Goal: Task Accomplishment & Management: Manage account settings

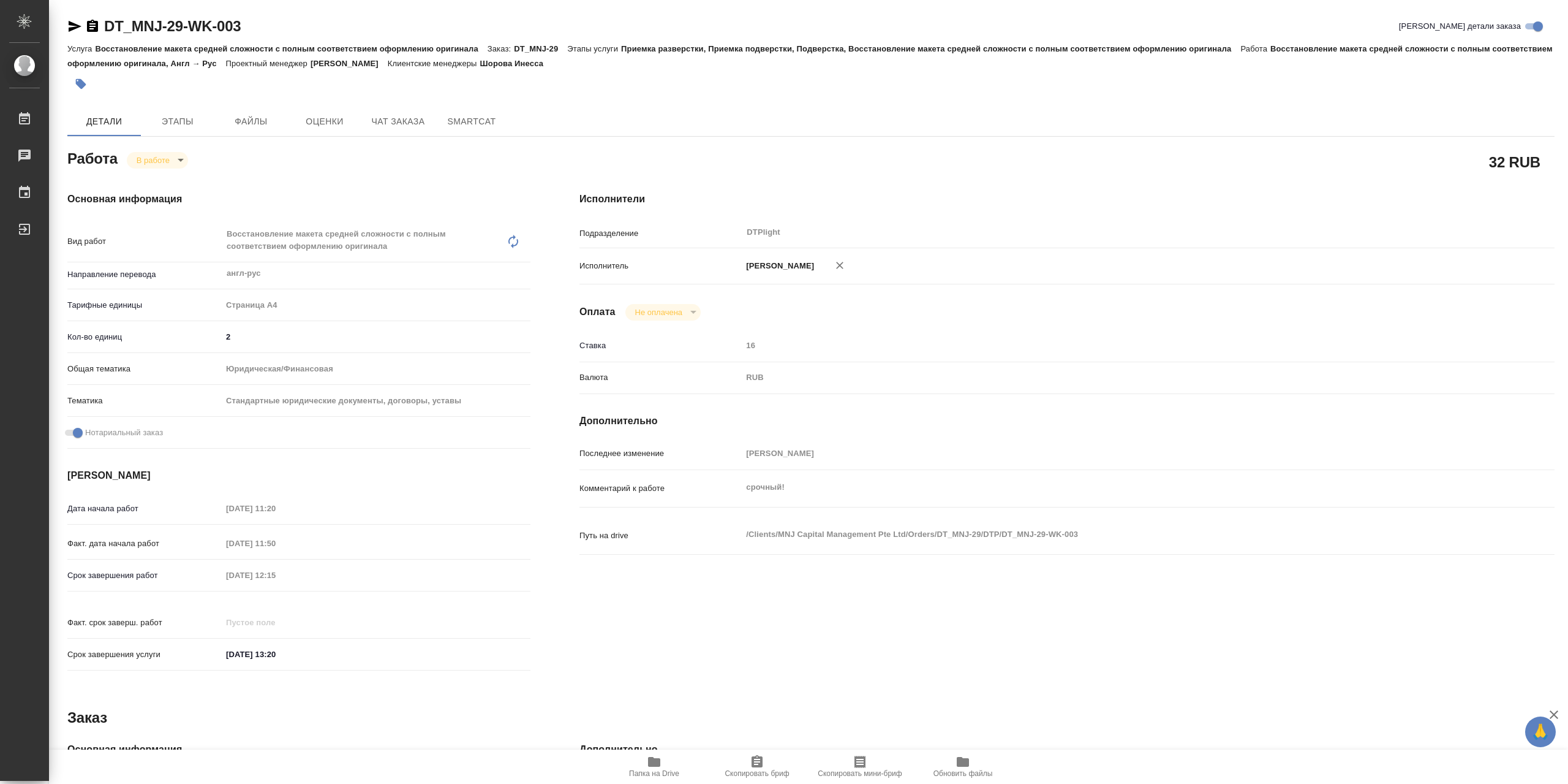
click at [165, 160] on body "🙏 .cls-1 fill:#fff; AWATERA Сархатов Руслан Работы 0 Чаты График Выйти DT_MNJ-2…" at bounding box center [784, 392] width 1568 height 784
drag, startPoint x: 170, startPoint y: 181, endPoint x: 333, endPoint y: 140, distance: 168.1
click at [170, 180] on button "Выполнен" at bounding box center [158, 184] width 44 height 14
type textarea "x"
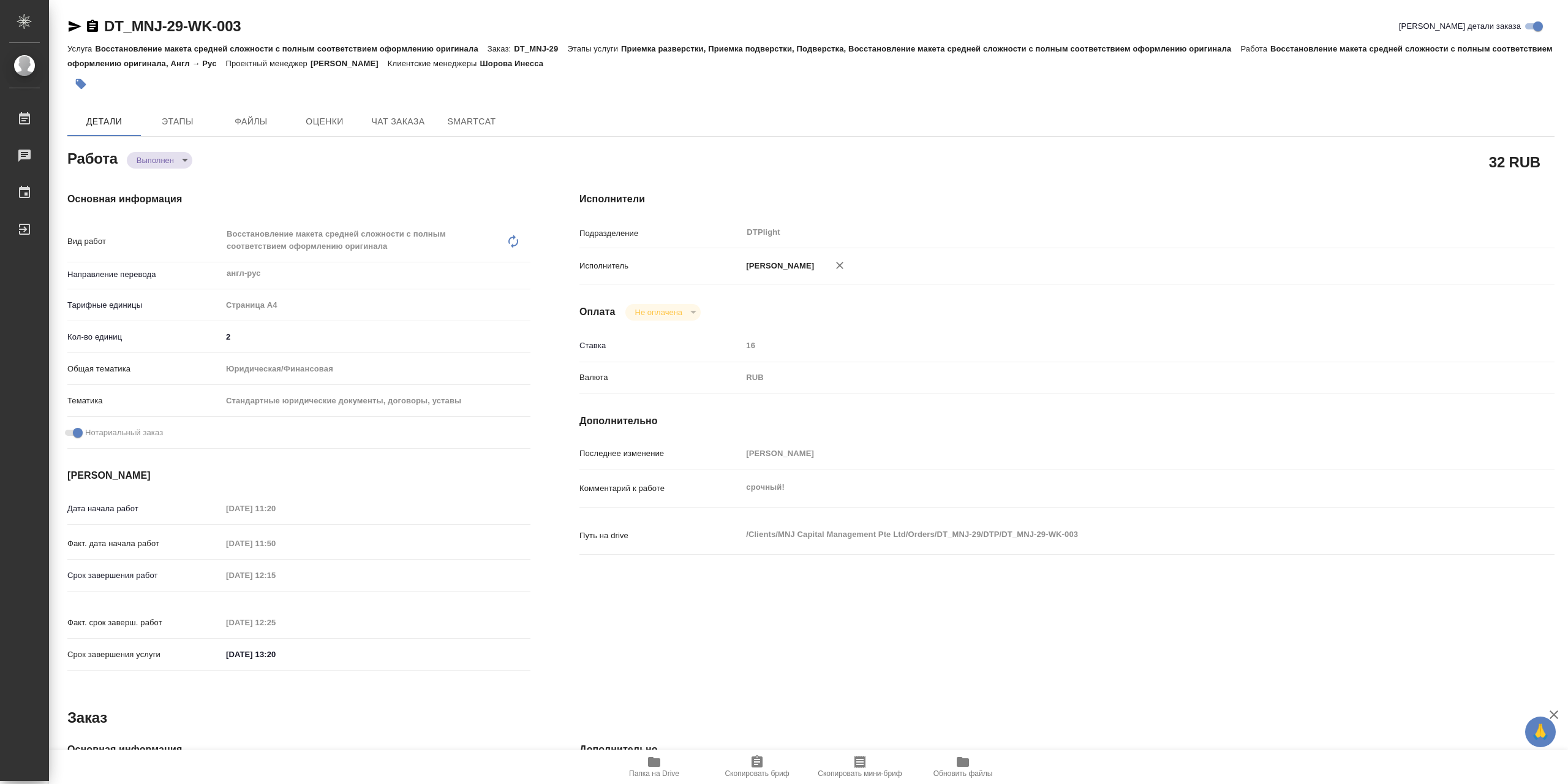
type textarea "x"
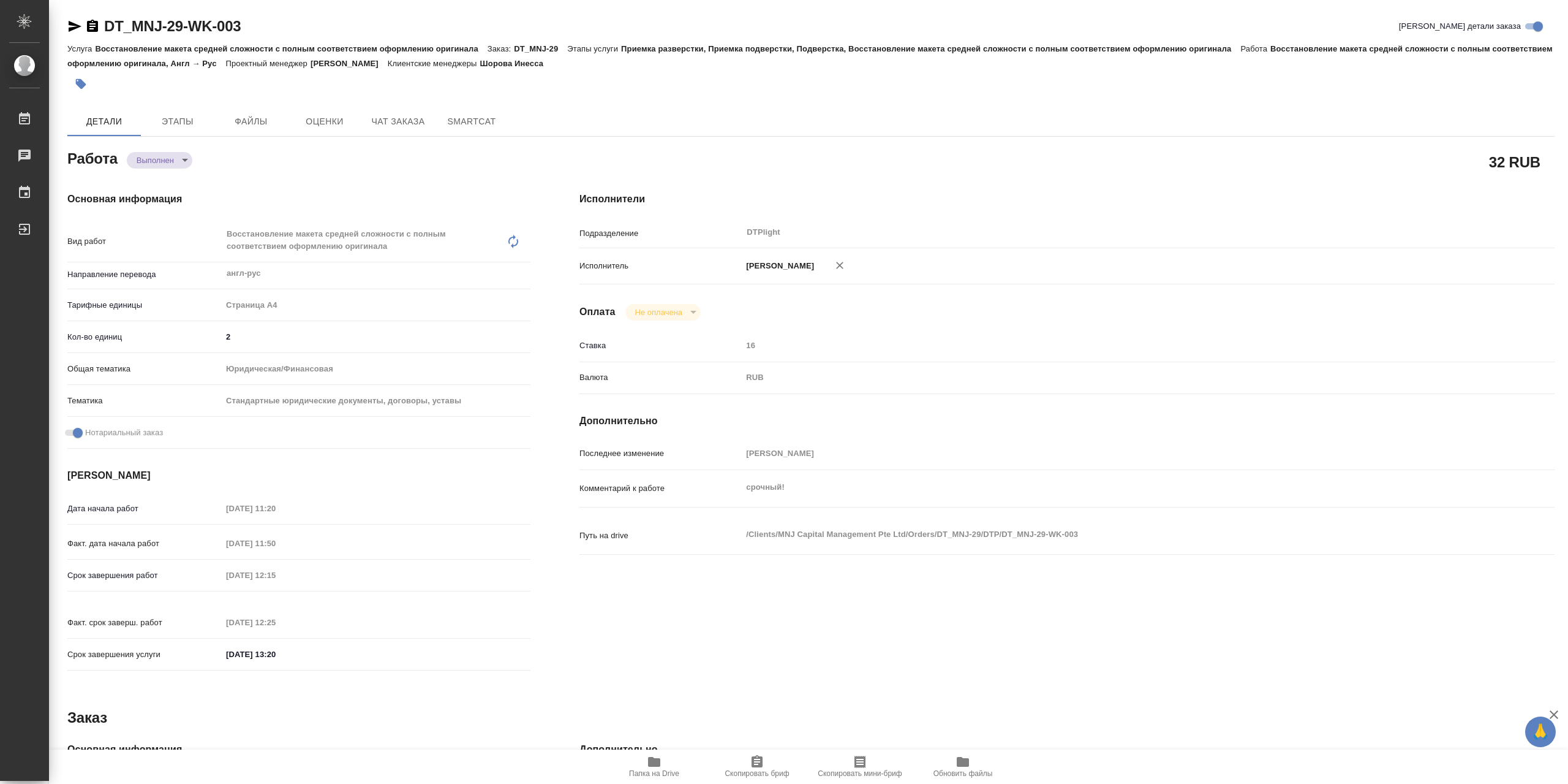
type textarea "x"
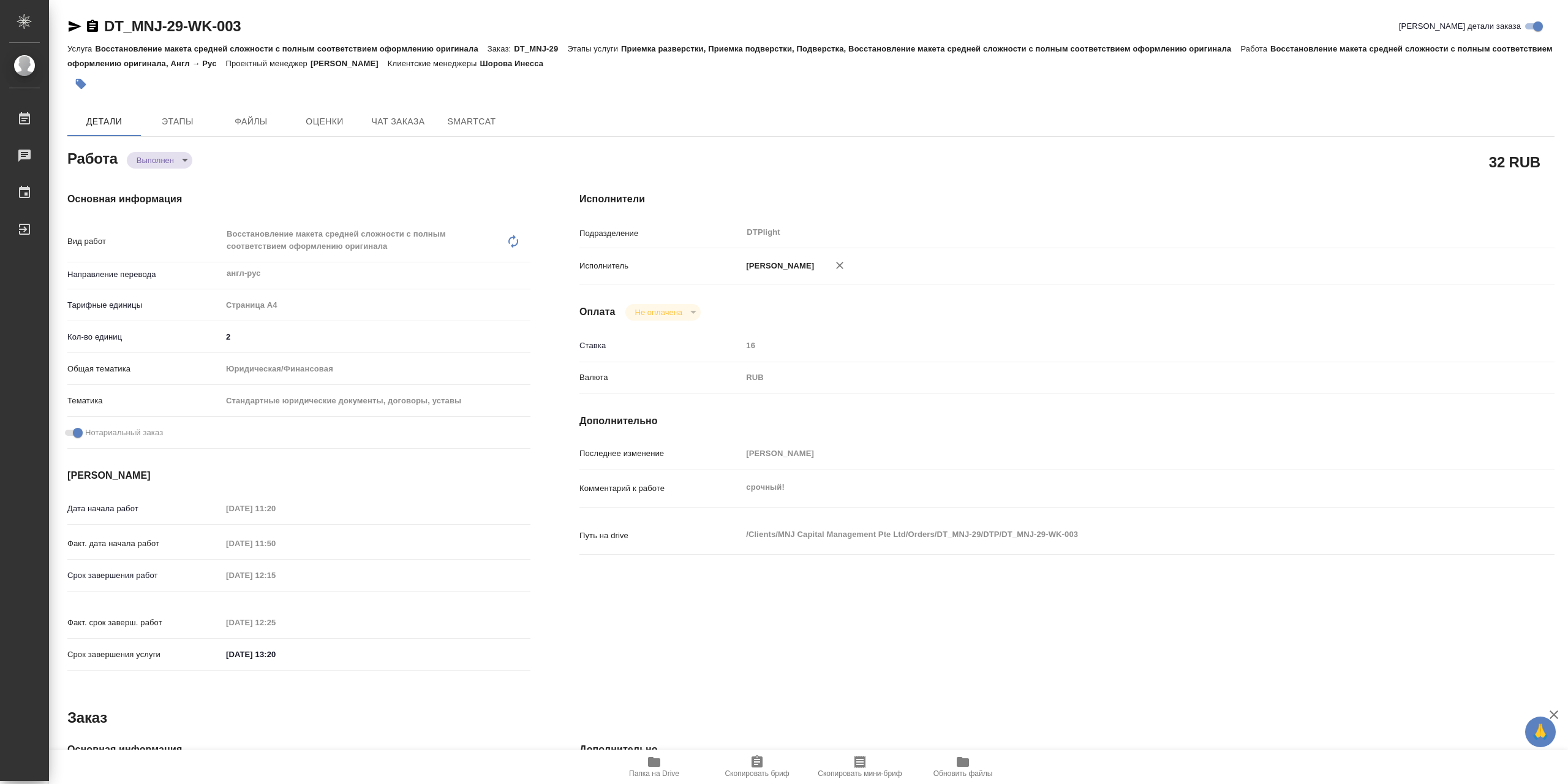
type textarea "x"
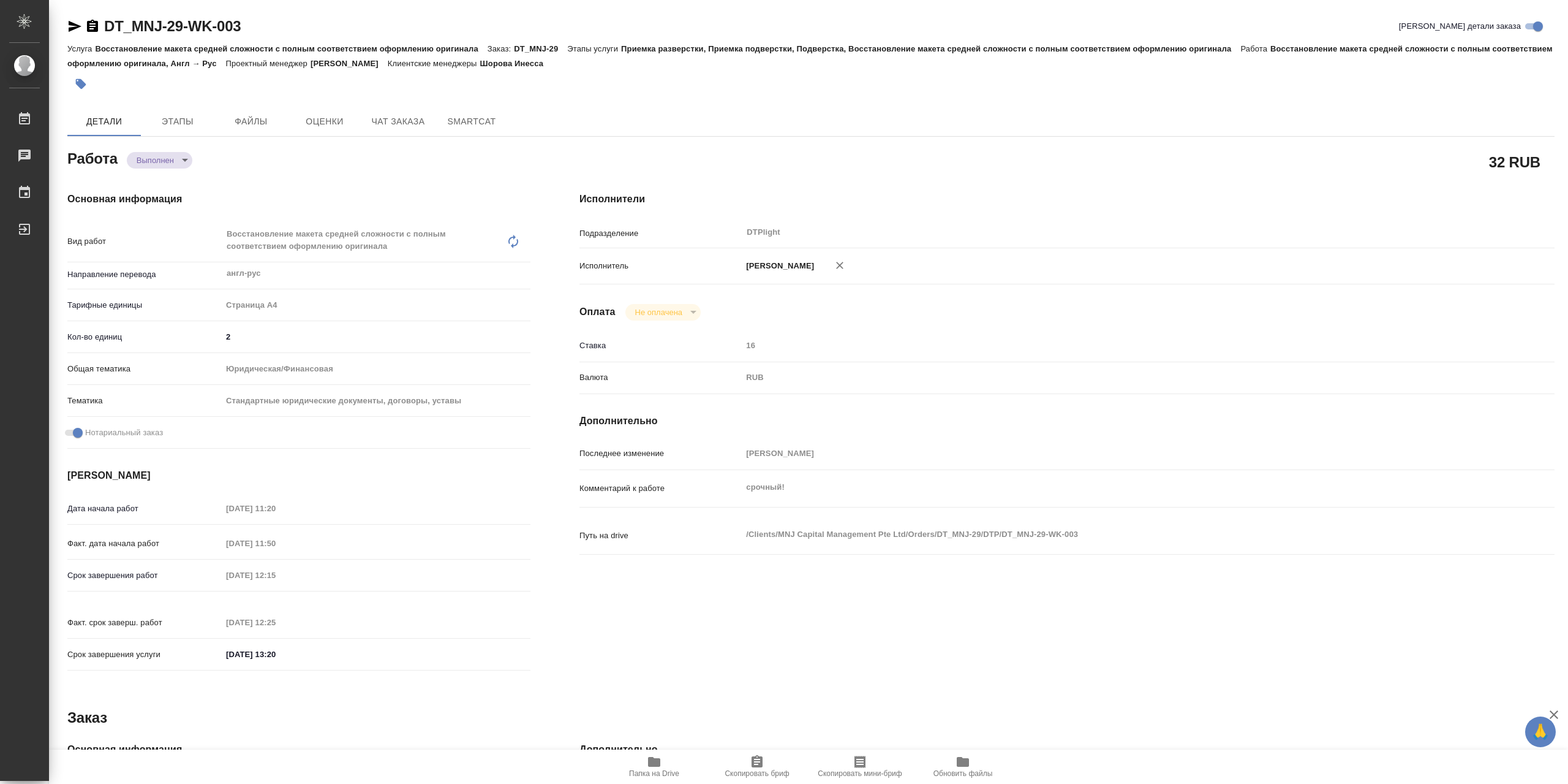
type textarea "x"
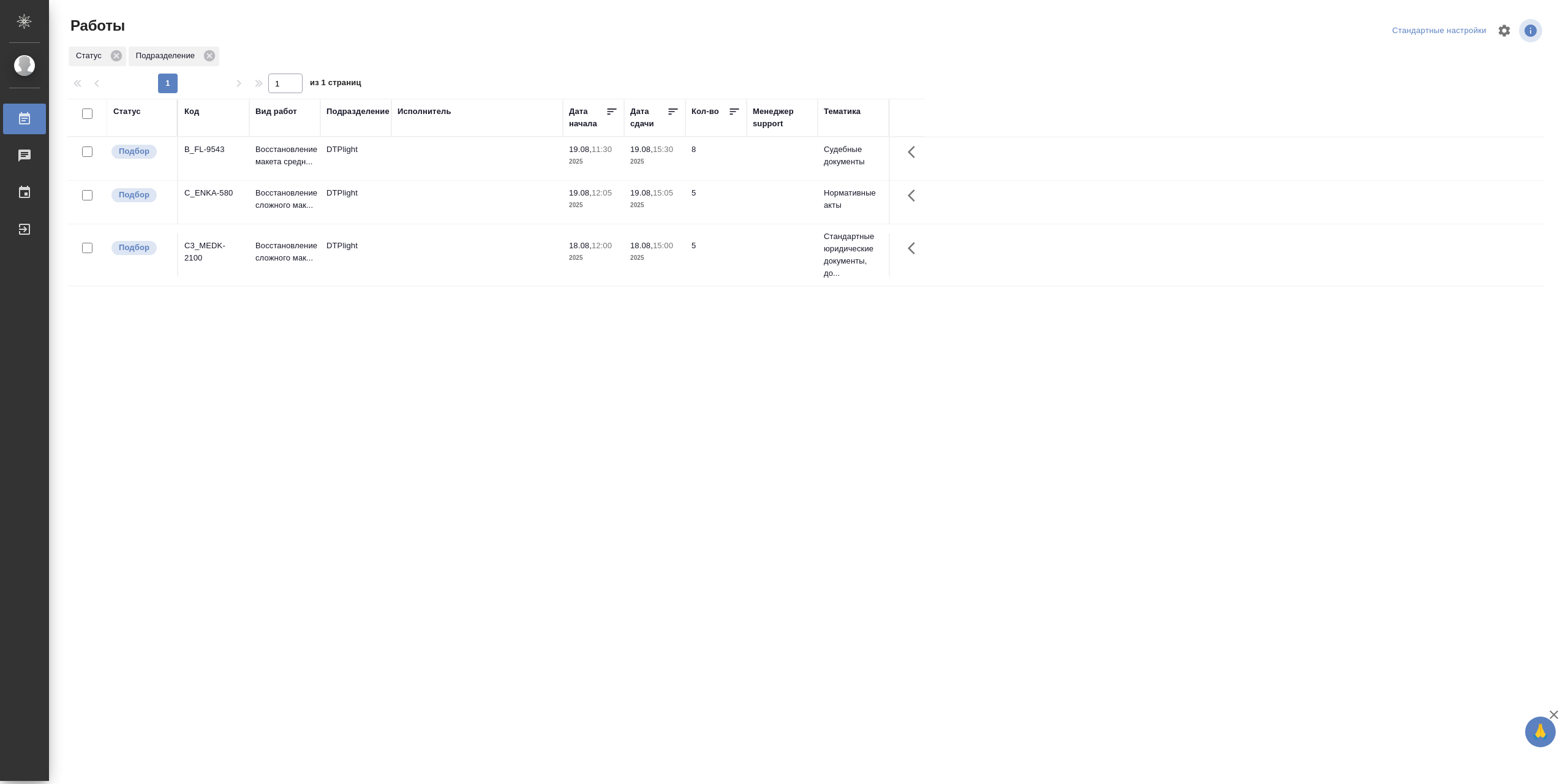
click at [394, 180] on td at bounding box center [477, 158] width 172 height 43
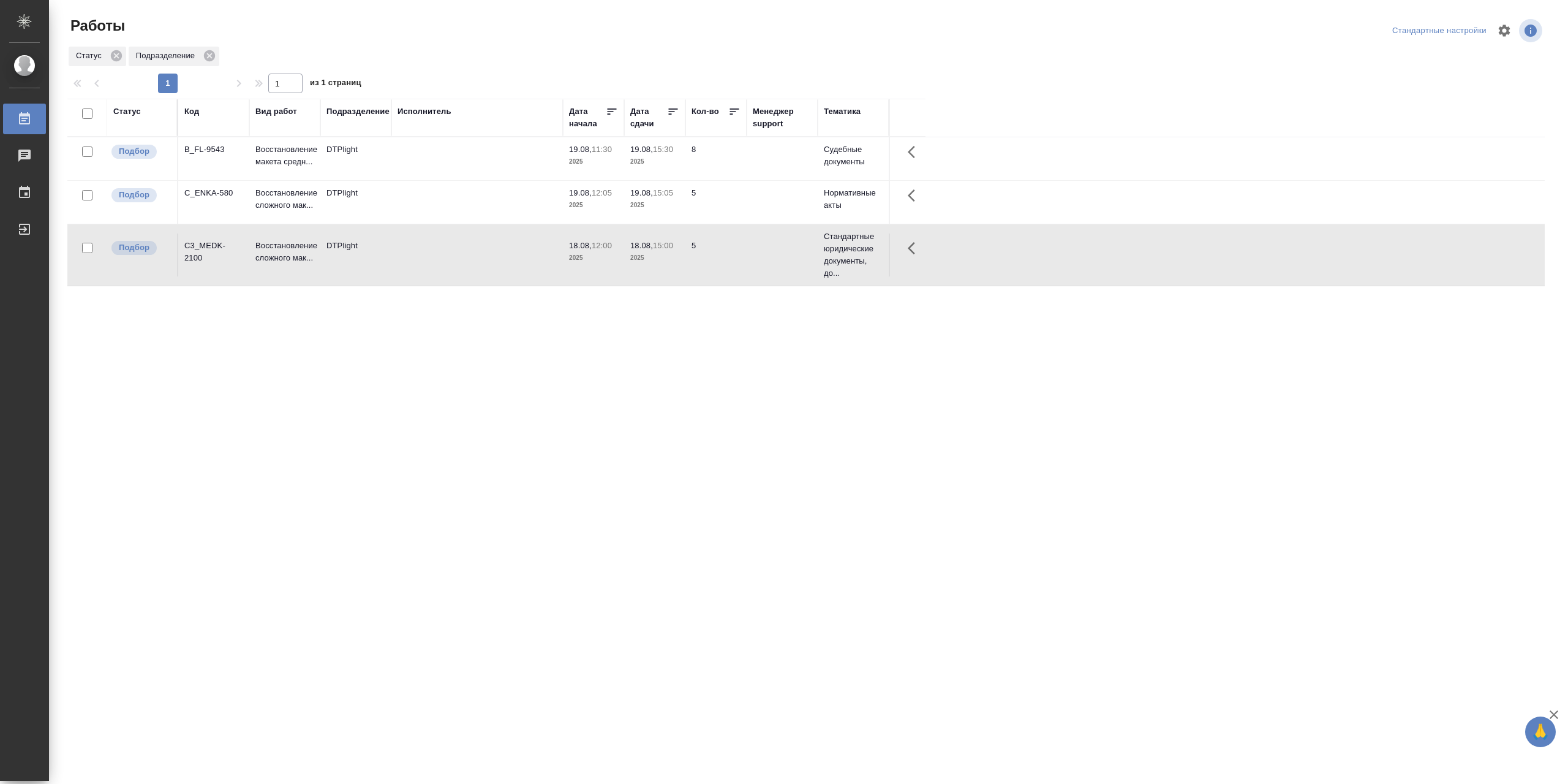
click at [438, 160] on td at bounding box center [477, 158] width 172 height 43
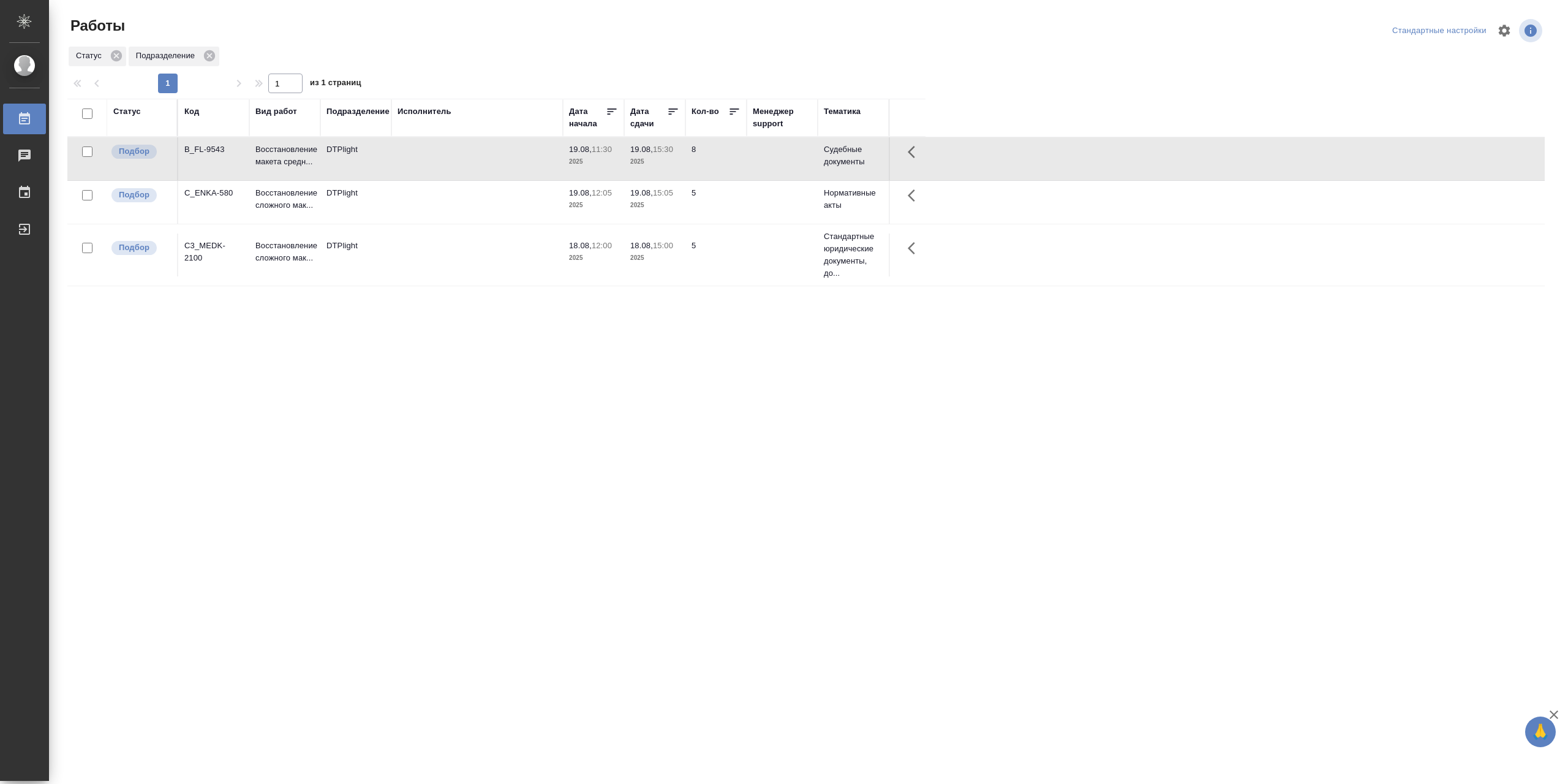
click at [438, 160] on td at bounding box center [477, 158] width 172 height 43
click at [483, 180] on td at bounding box center [477, 158] width 172 height 43
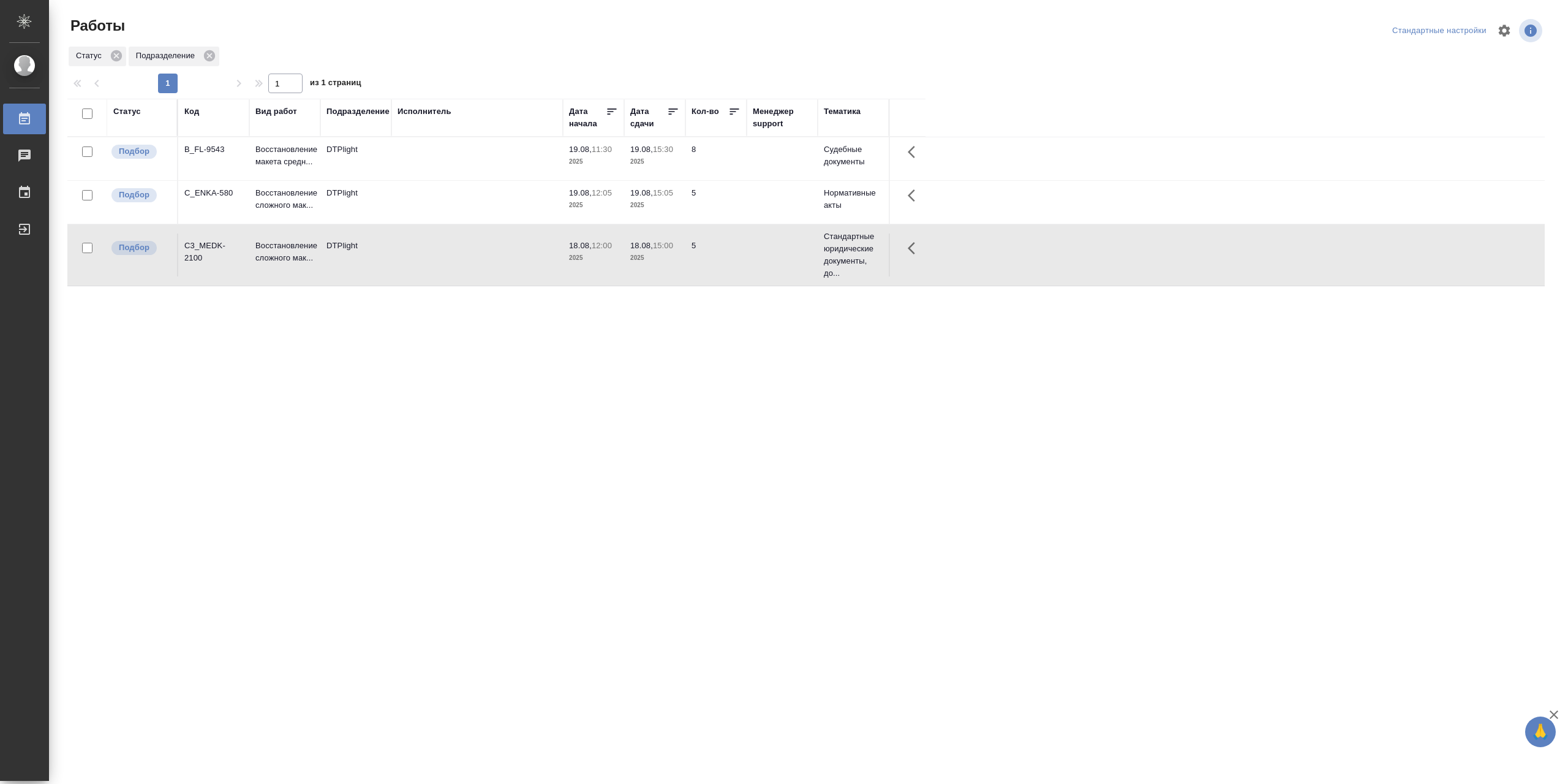
click at [483, 180] on td at bounding box center [477, 158] width 172 height 43
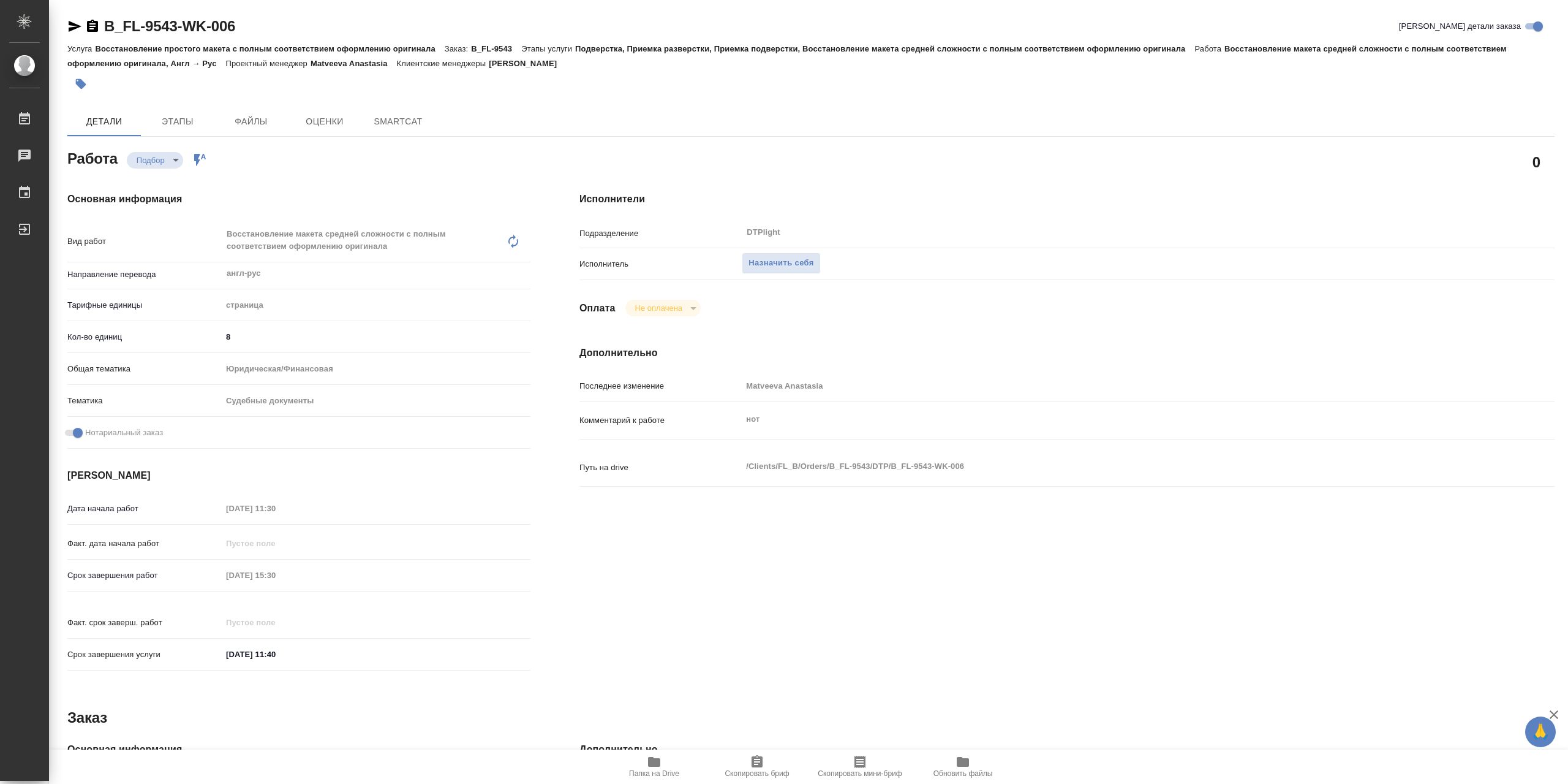
type textarea "x"
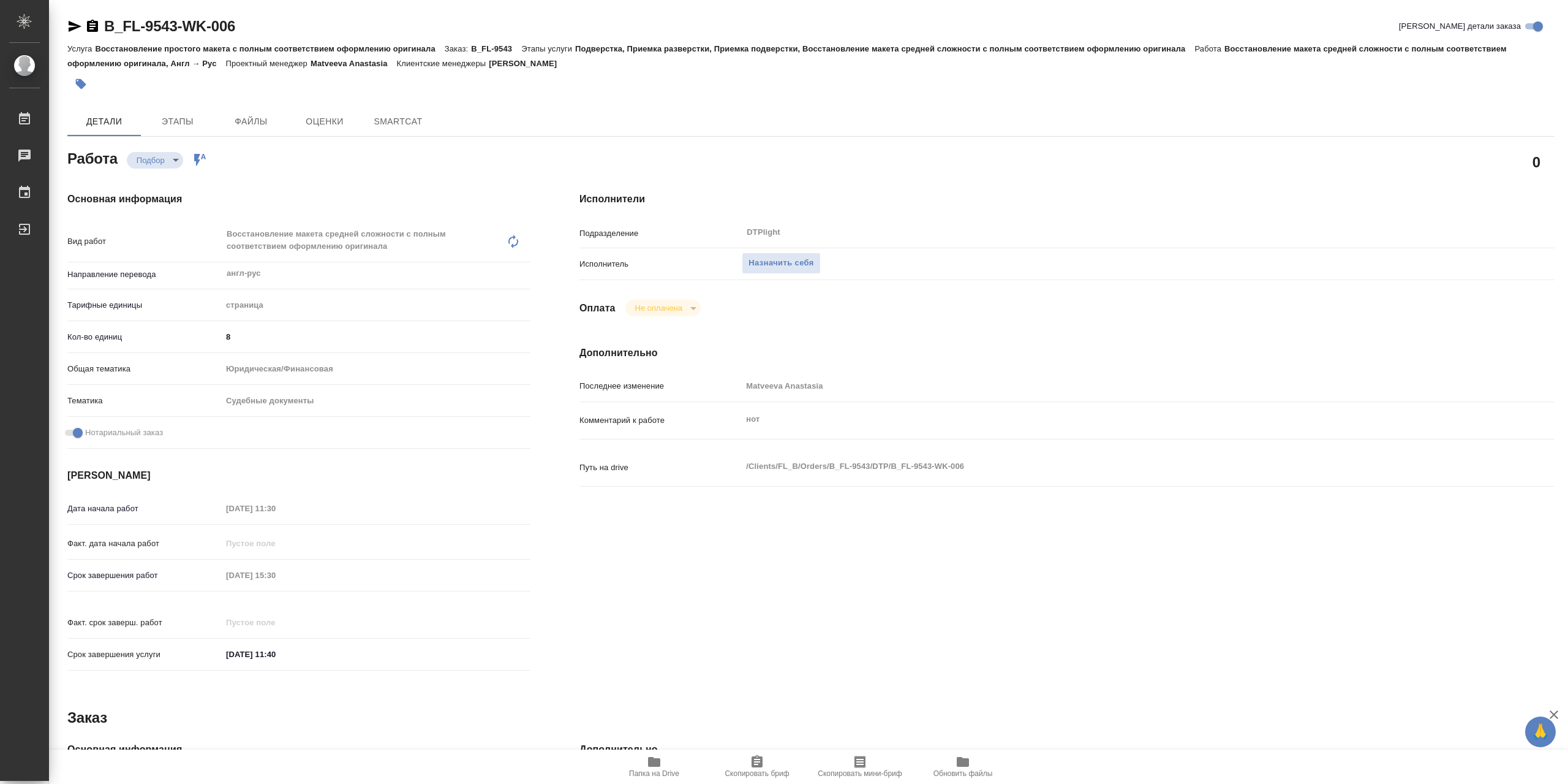
type textarea "x"
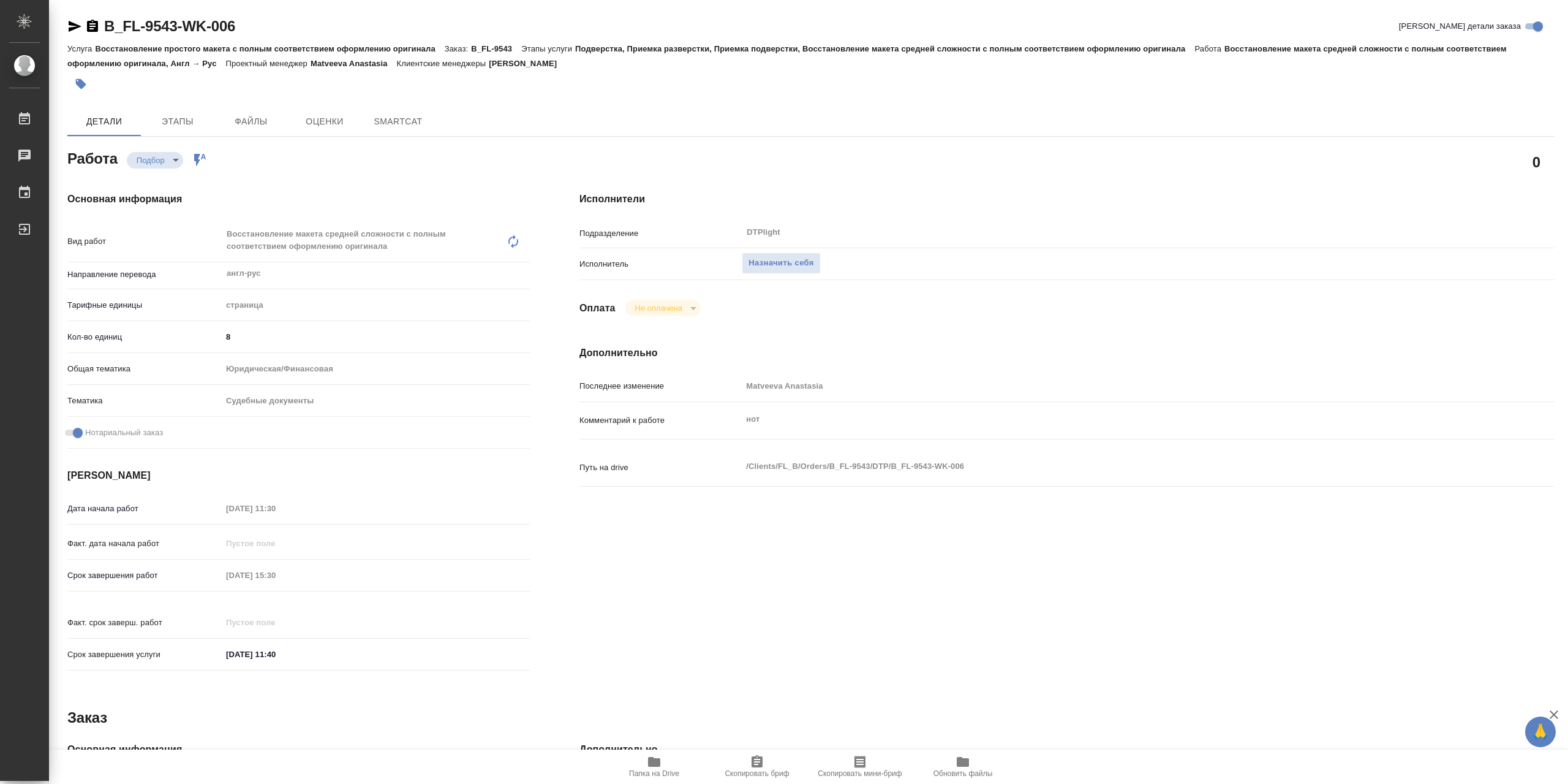
type textarea "x"
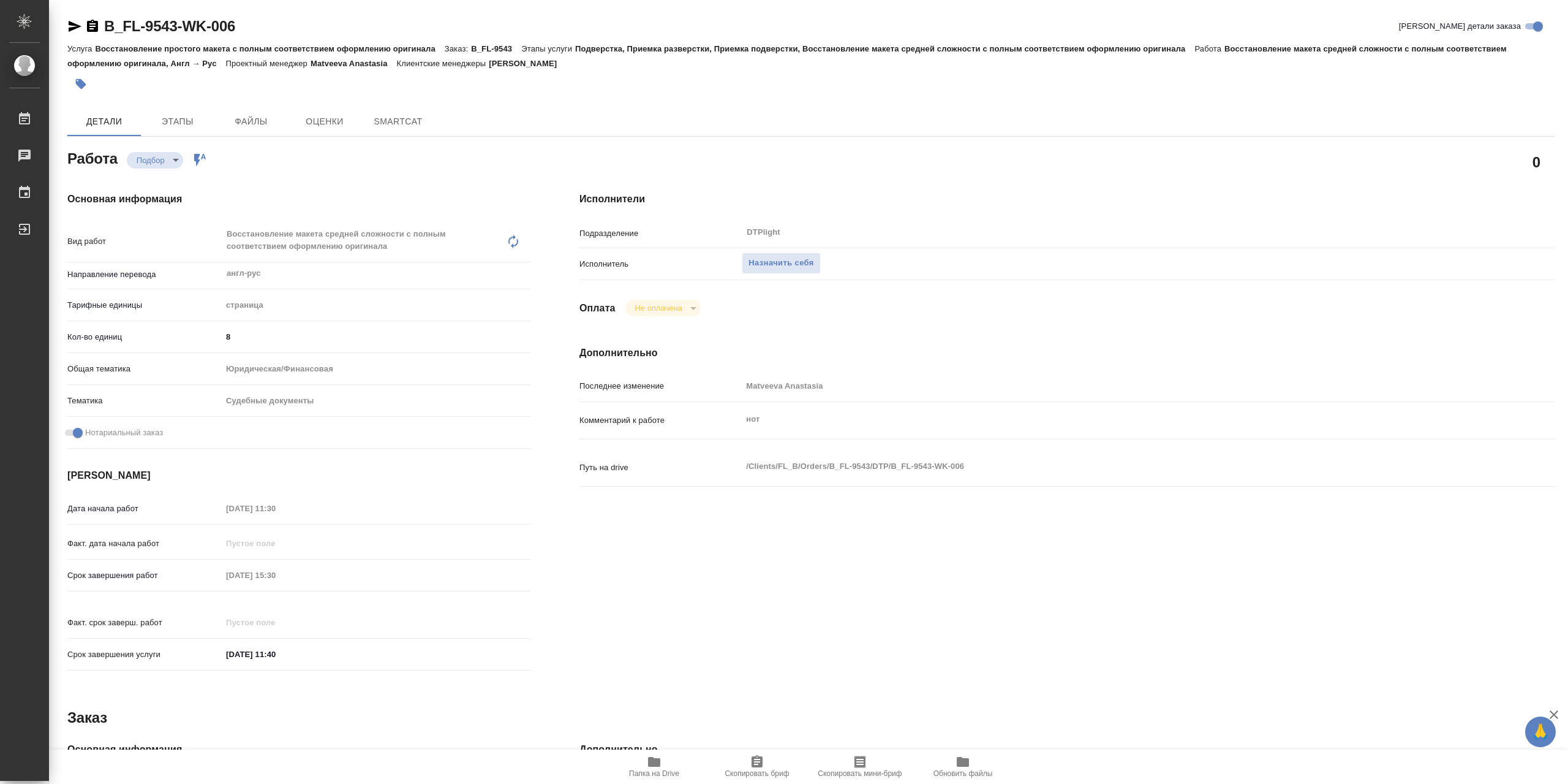
type textarea "x"
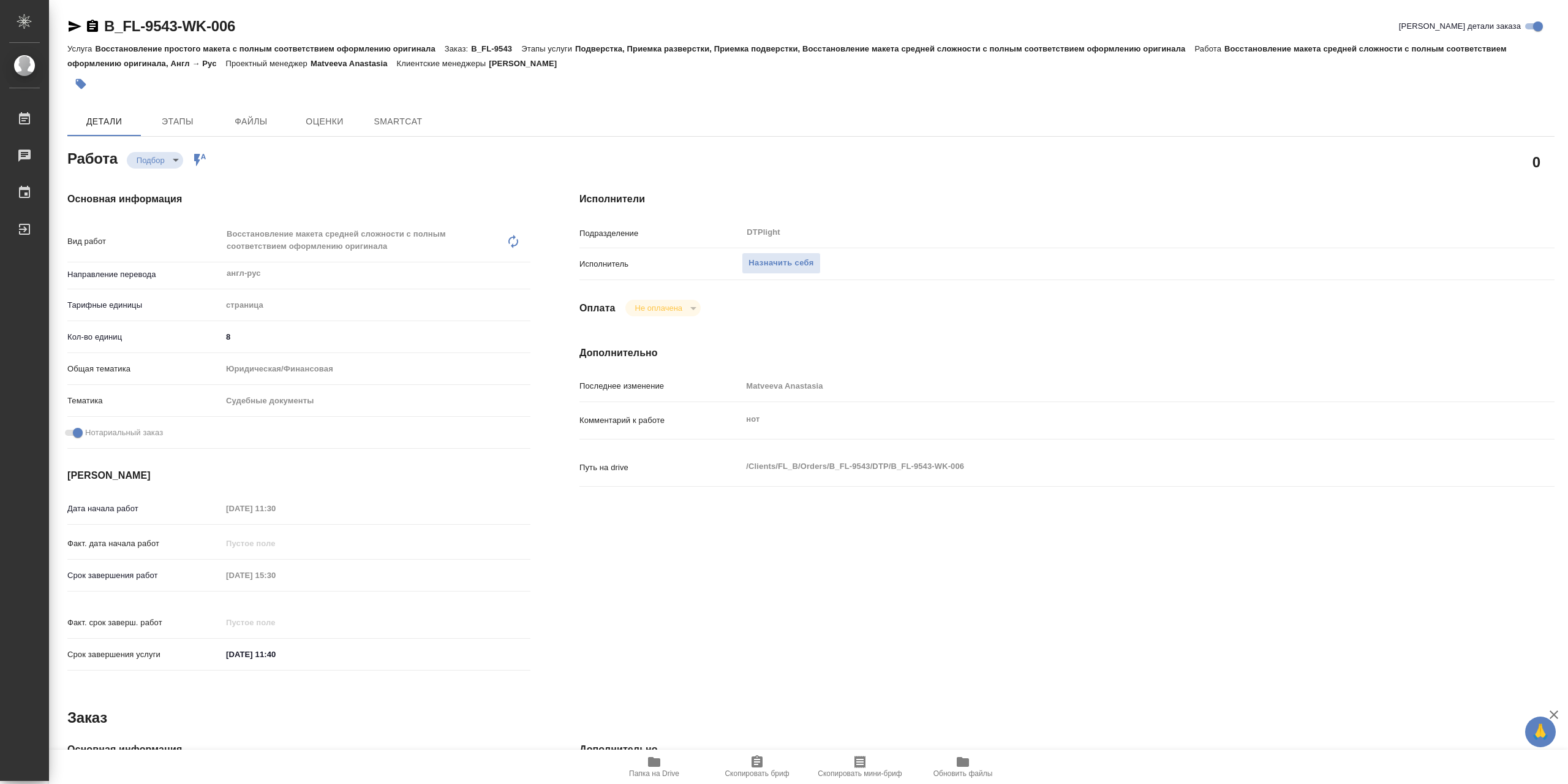
type textarea "x"
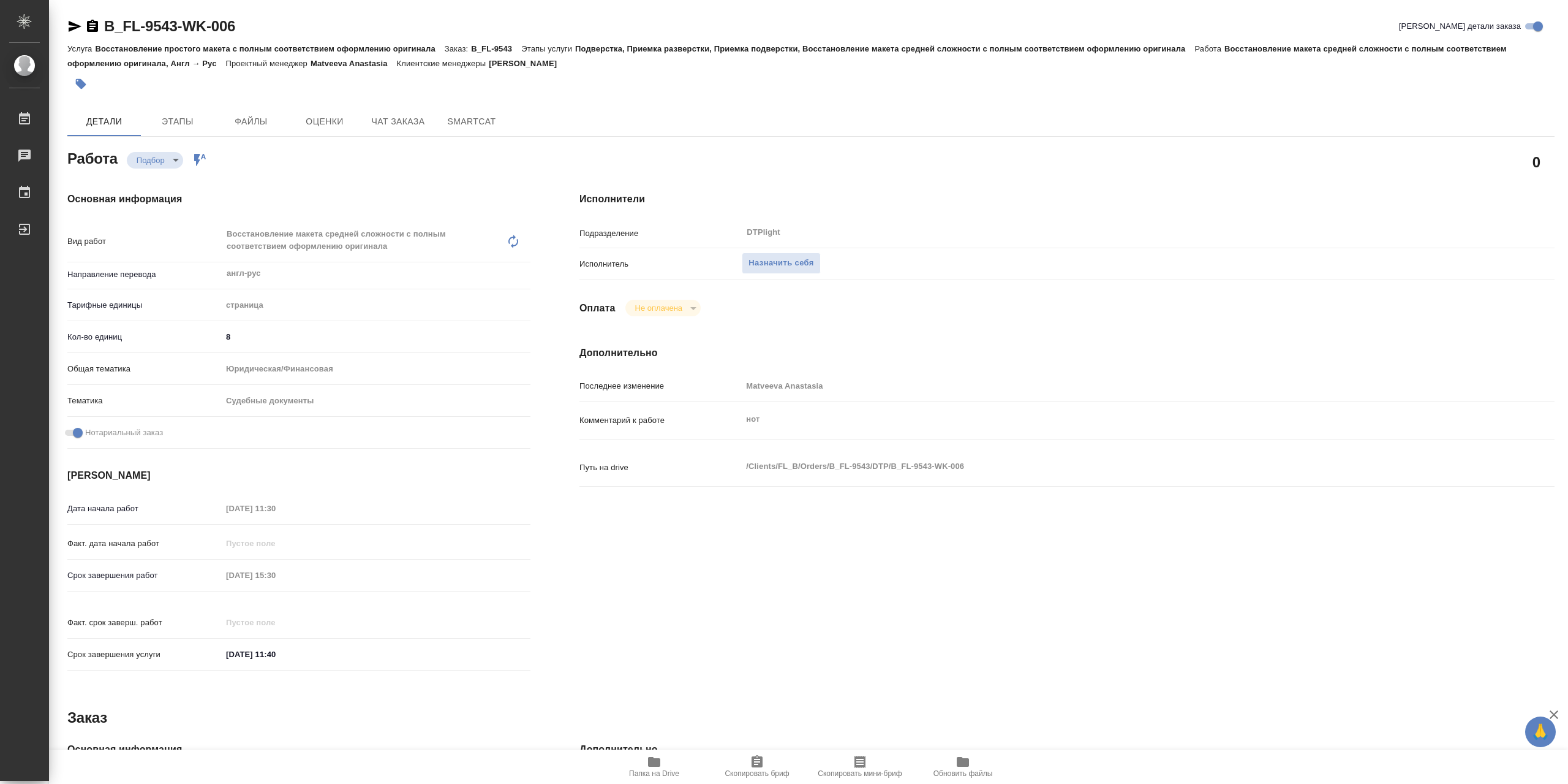
type textarea "x"
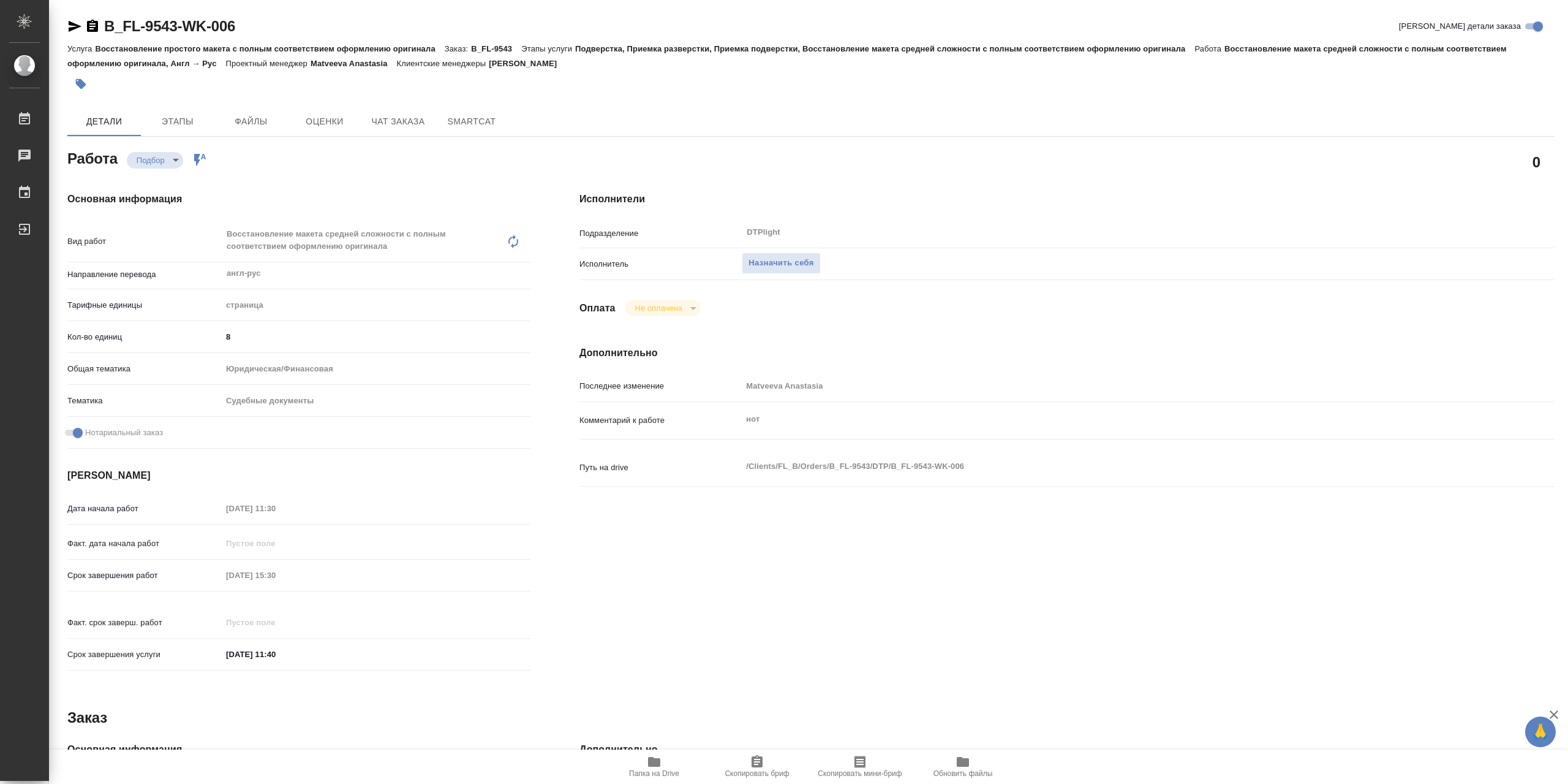
click at [642, 763] on span "Папка на Drive" at bounding box center [654, 766] width 88 height 24
type textarea "x"
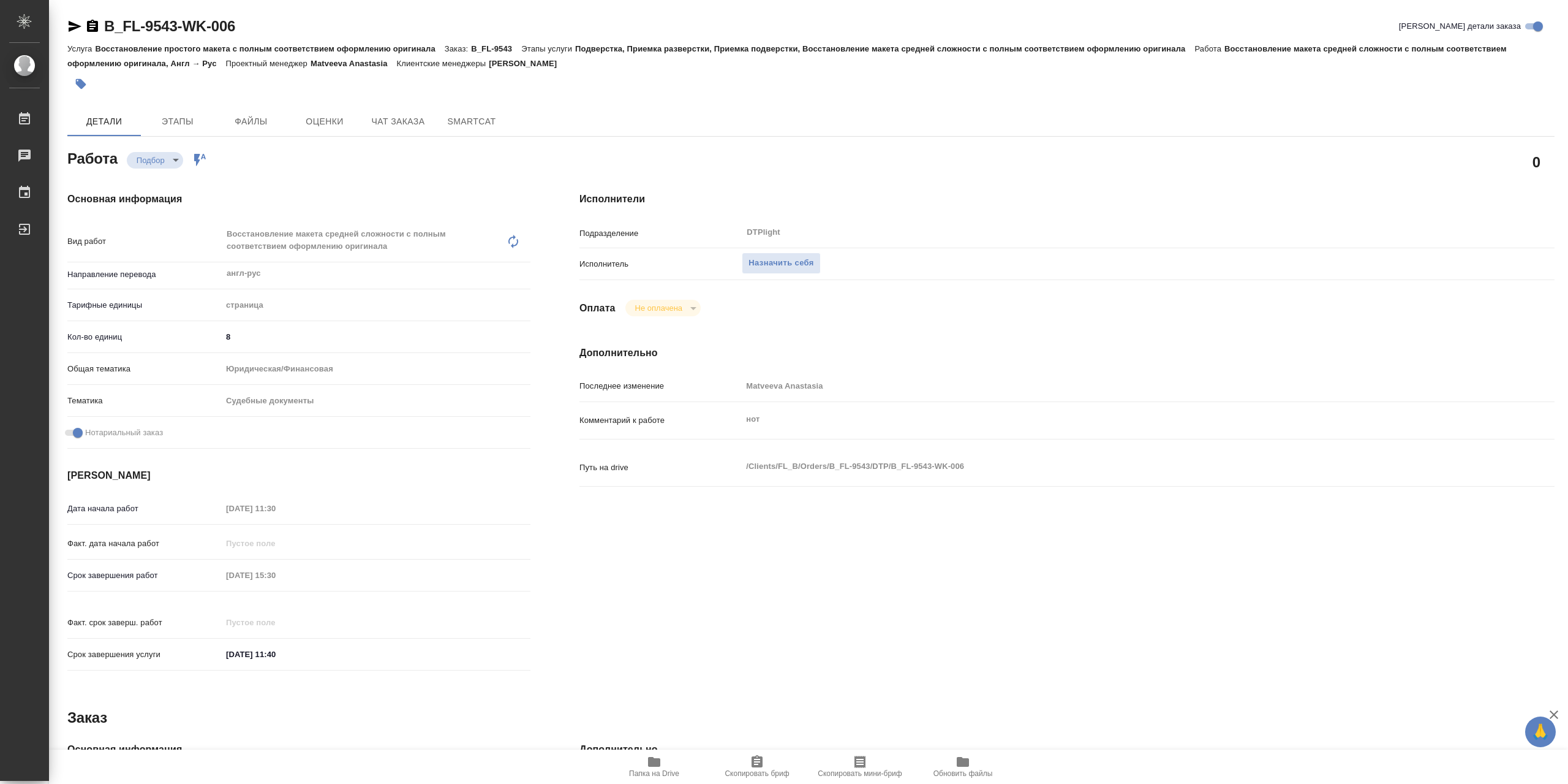
type textarea "x"
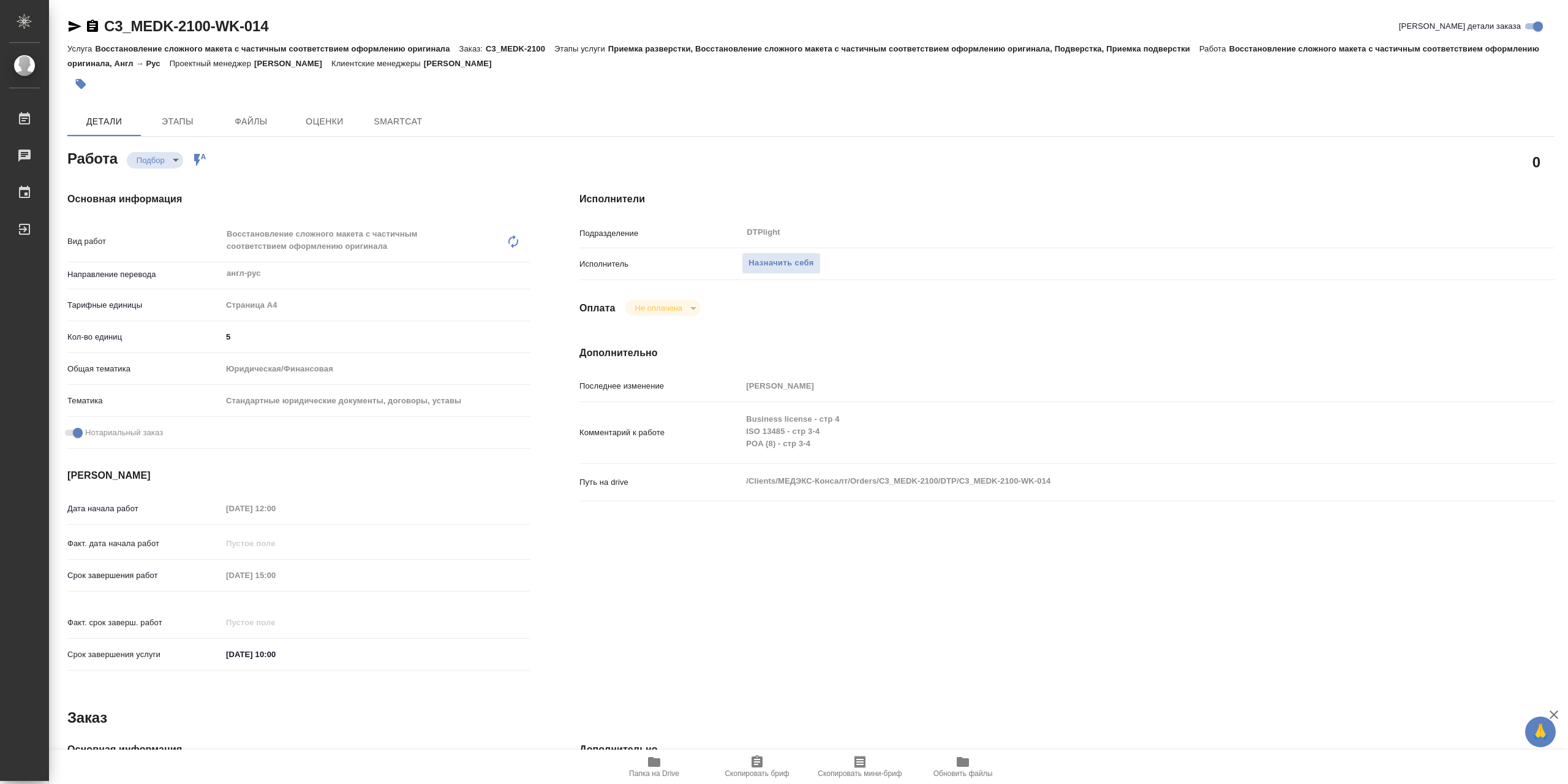
type textarea "x"
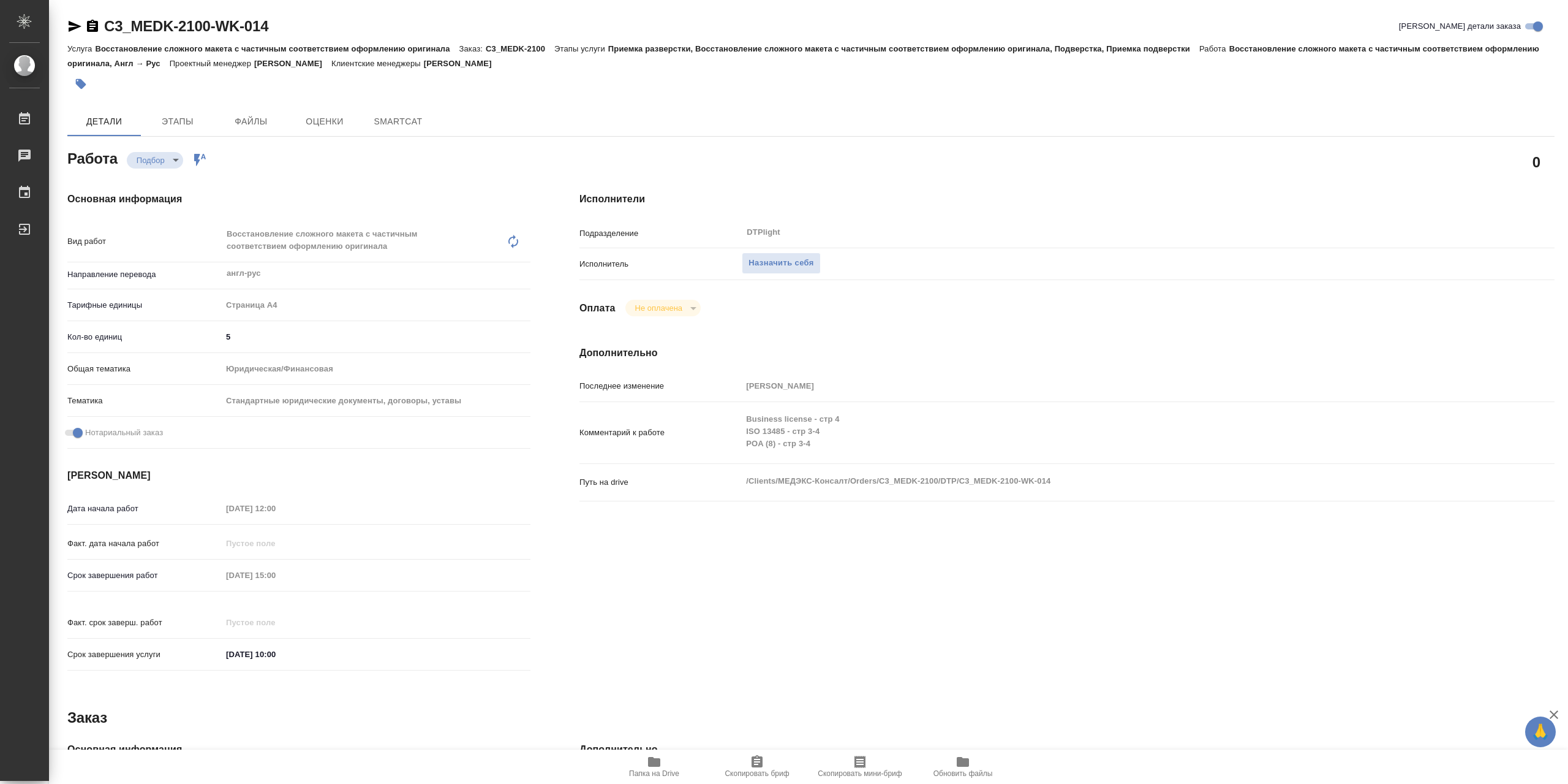
type textarea "x"
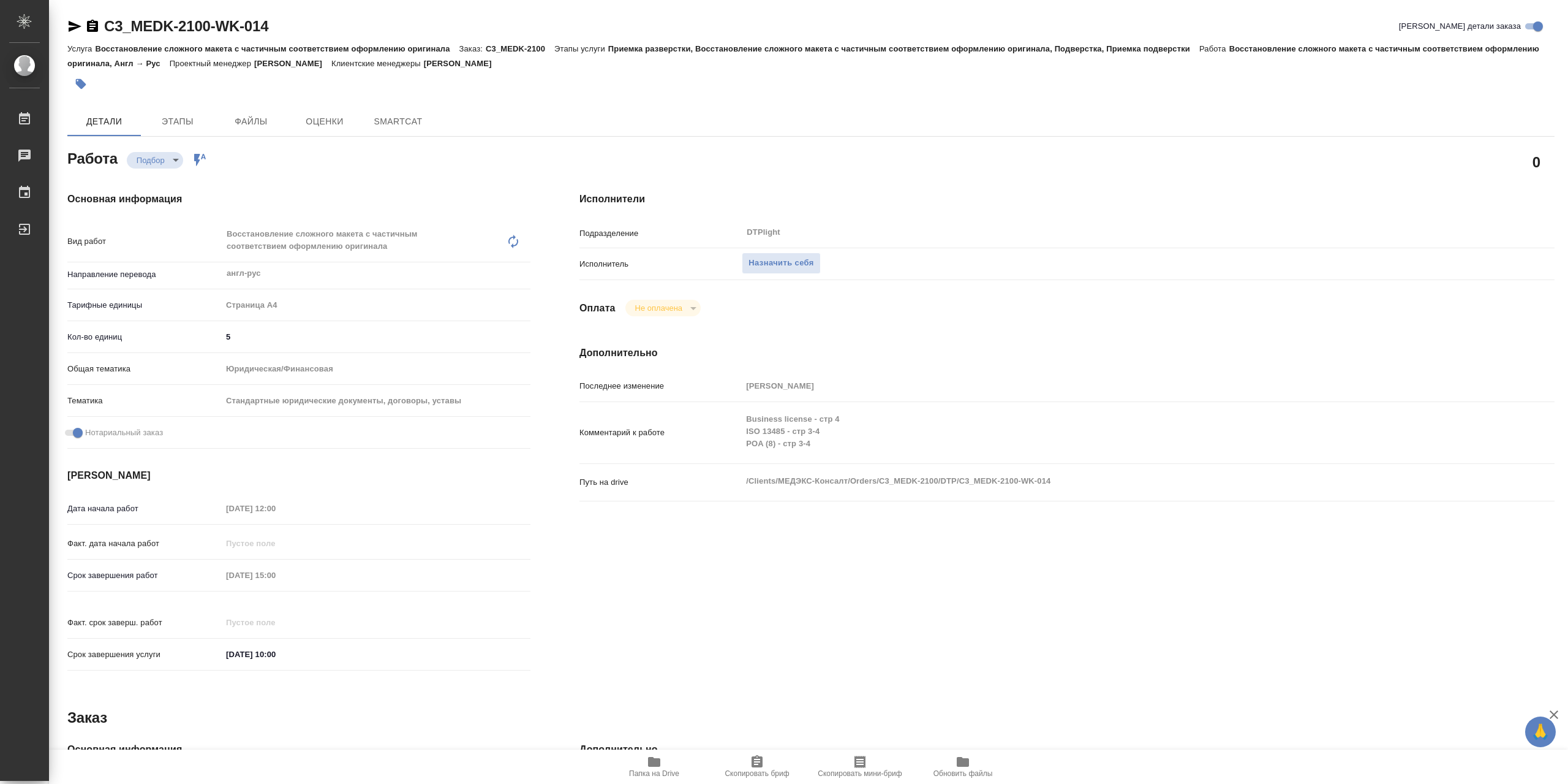
type textarea "x"
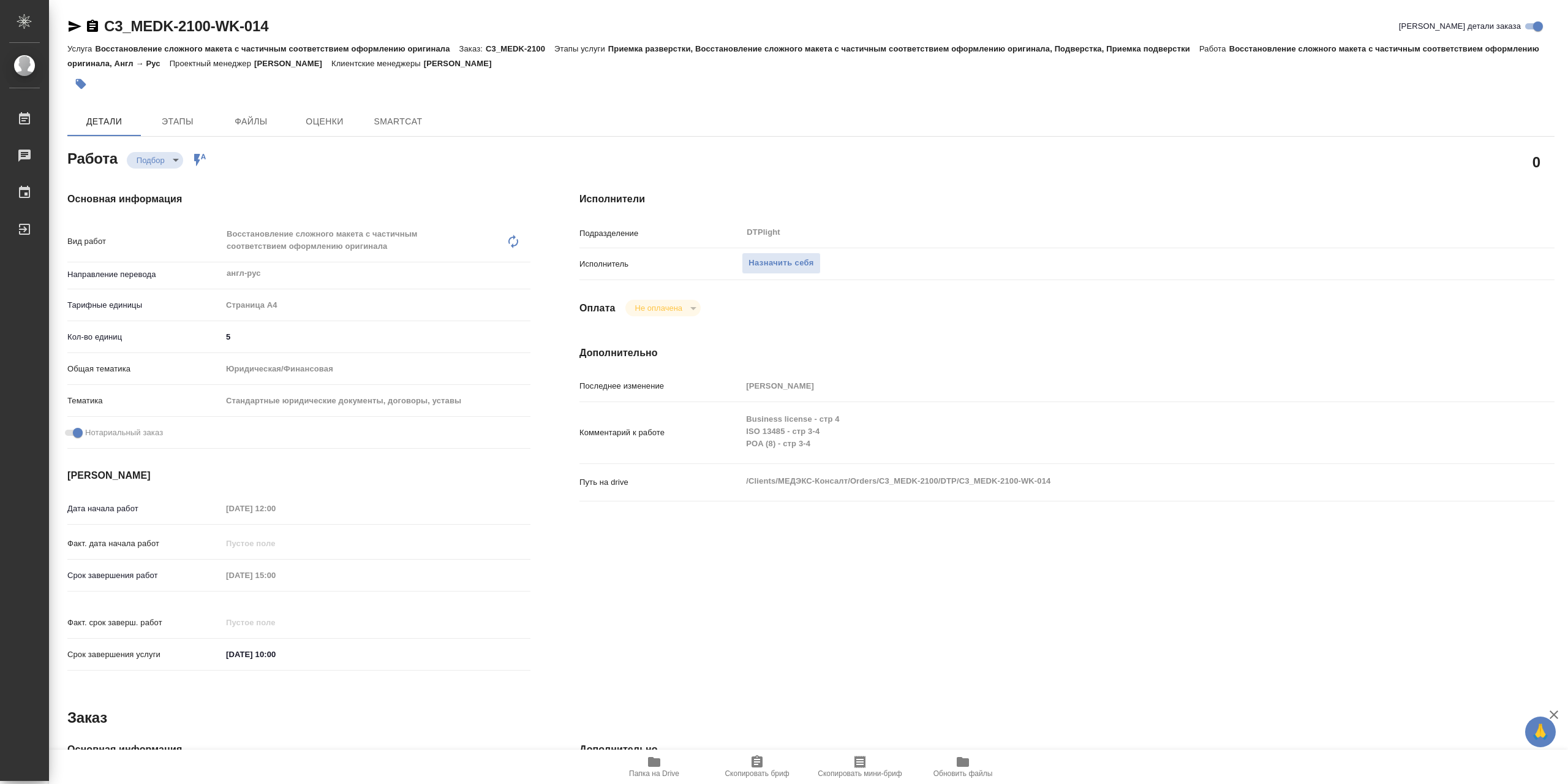
type textarea "x"
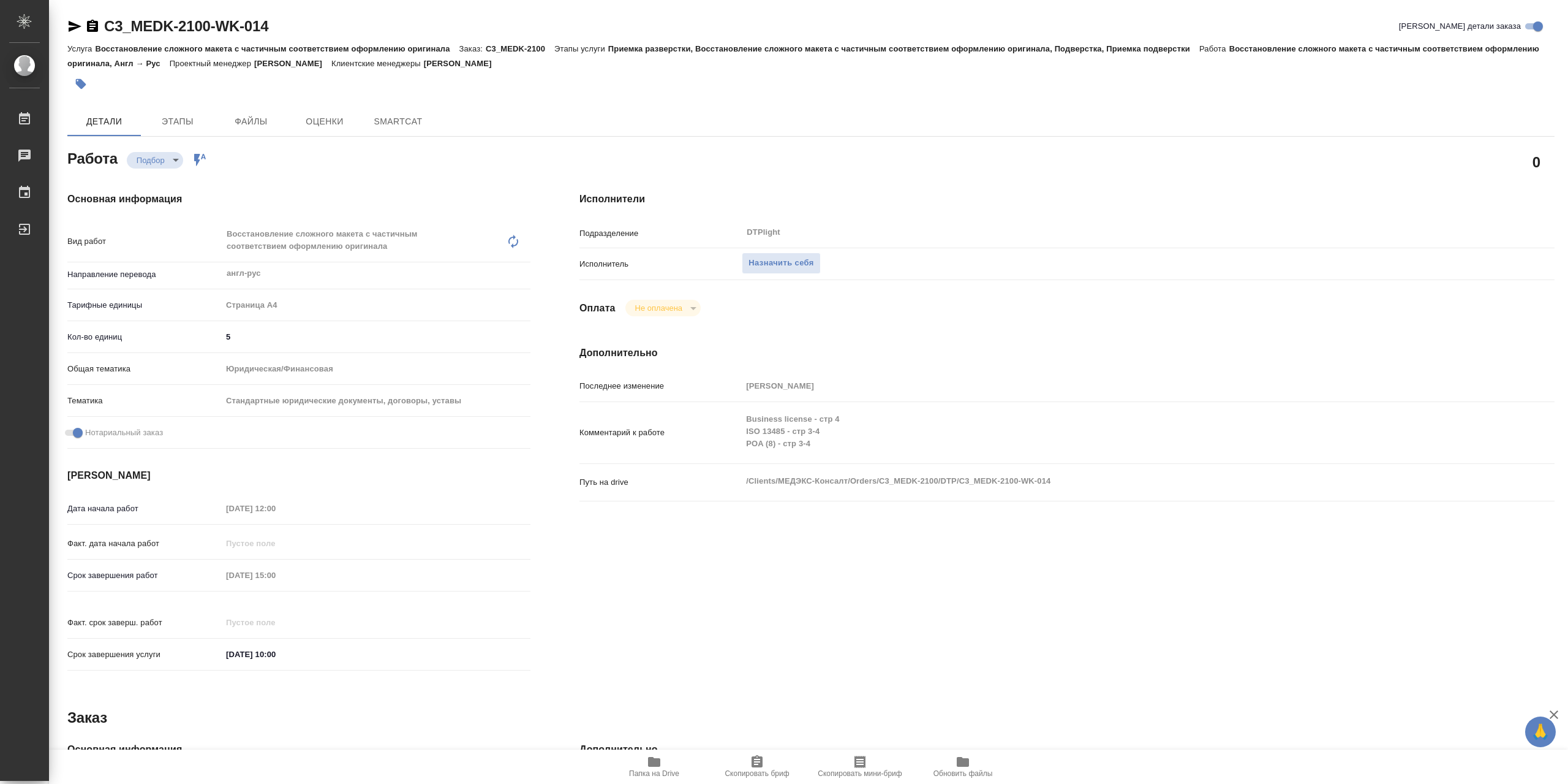
type textarea "x"
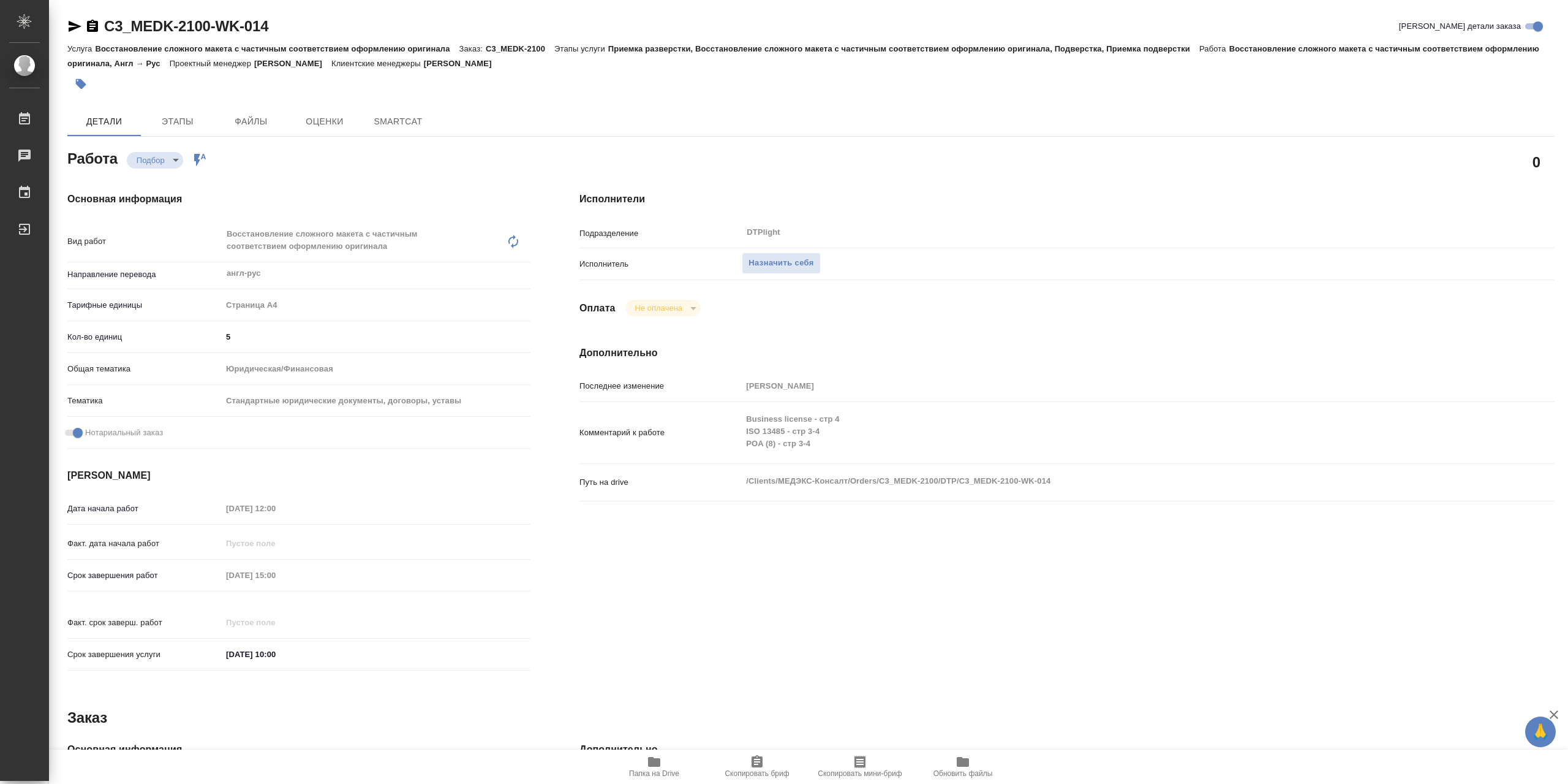
type textarea "x"
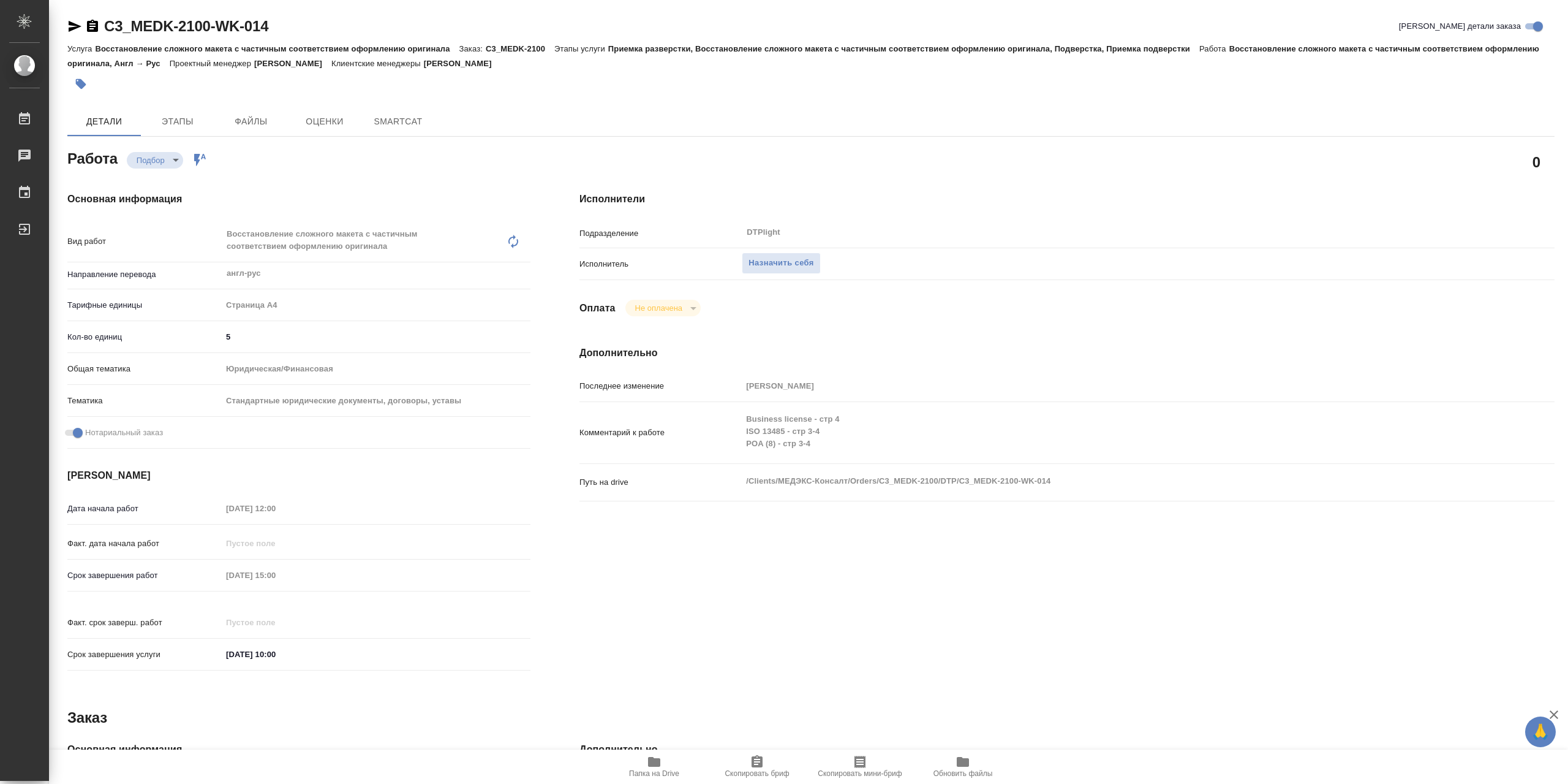
type textarea "x"
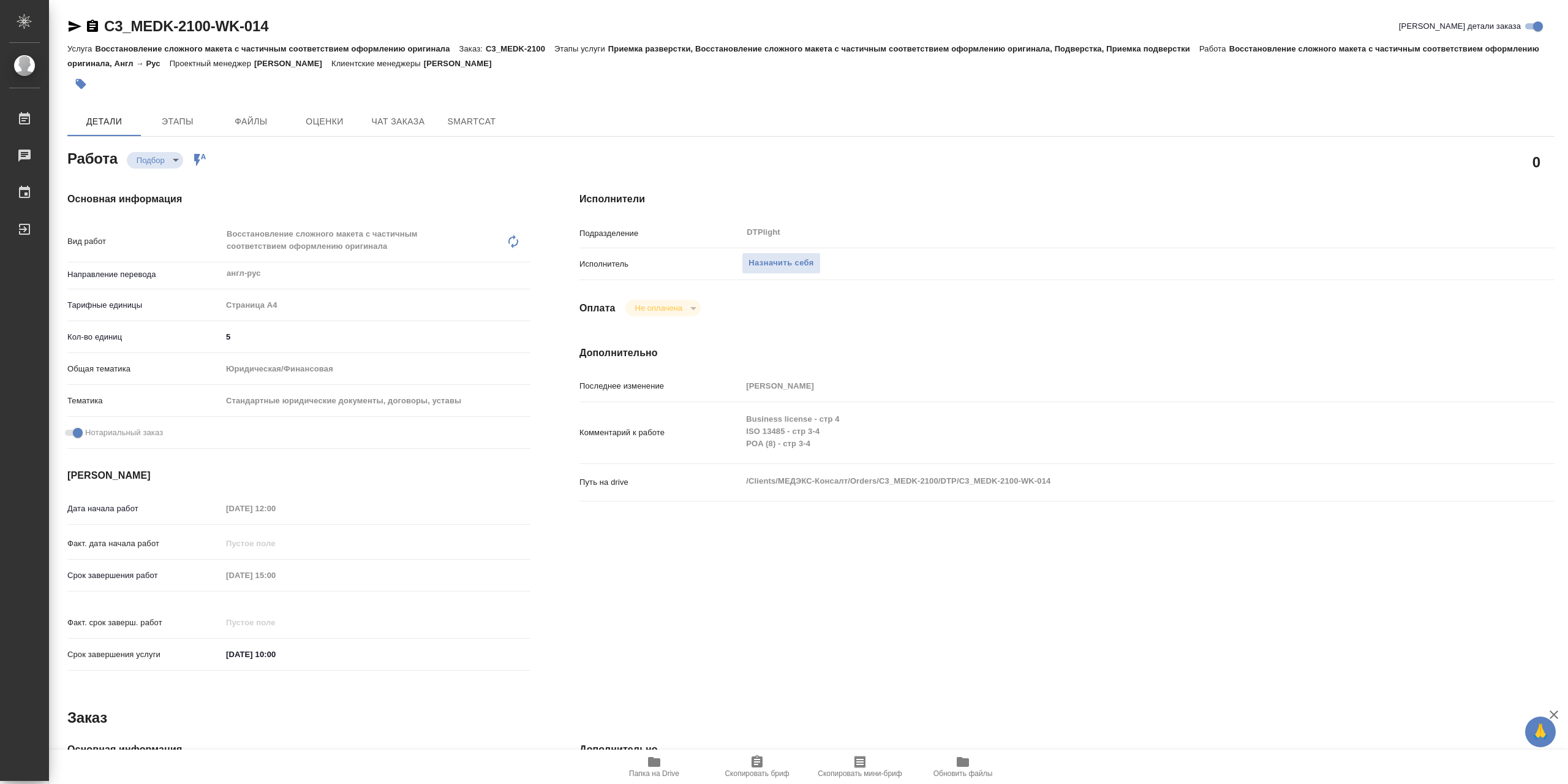
type textarea "x"
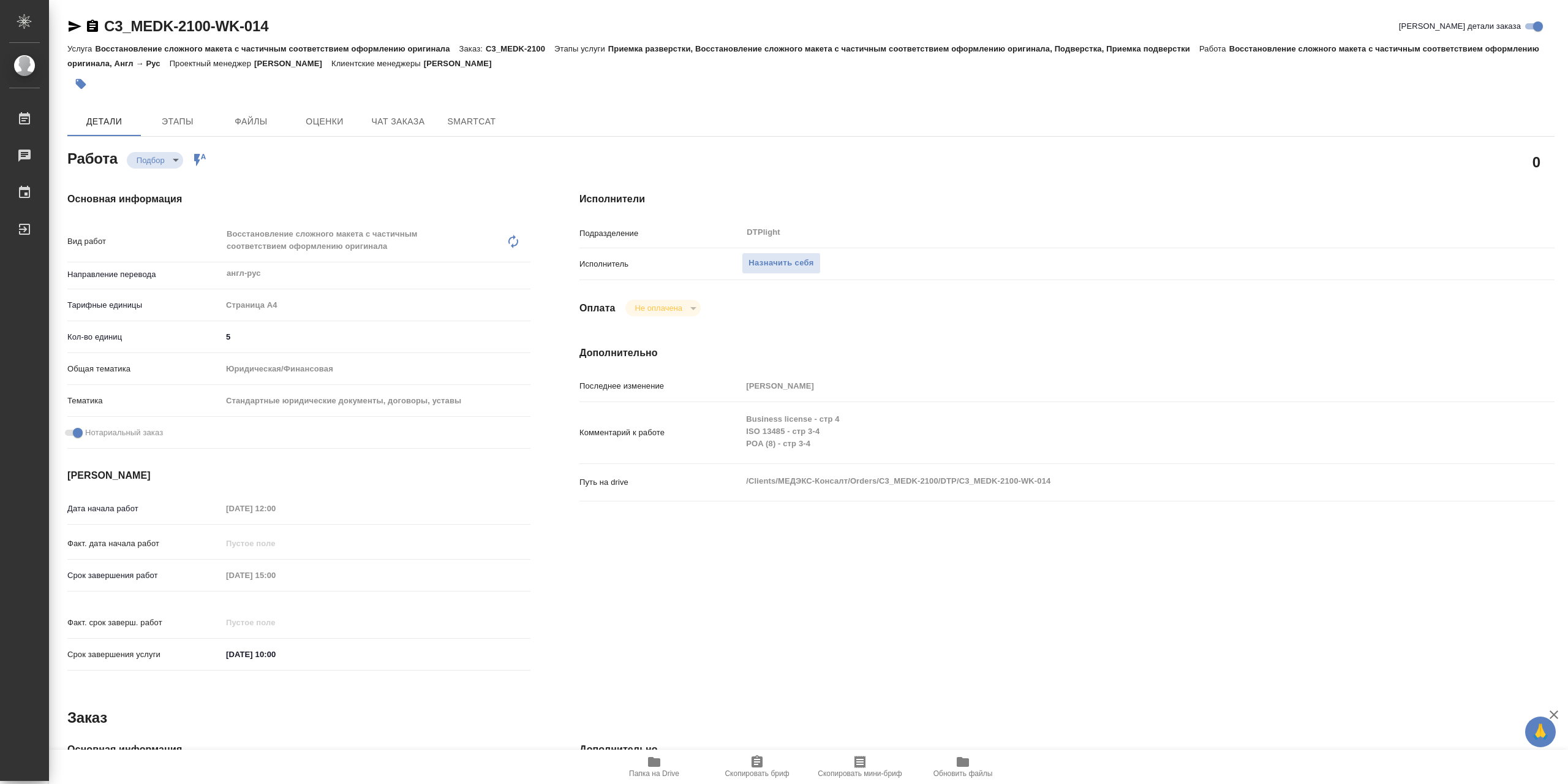
click at [664, 767] on span "Папка на Drive" at bounding box center [654, 766] width 88 height 24
type textarea "x"
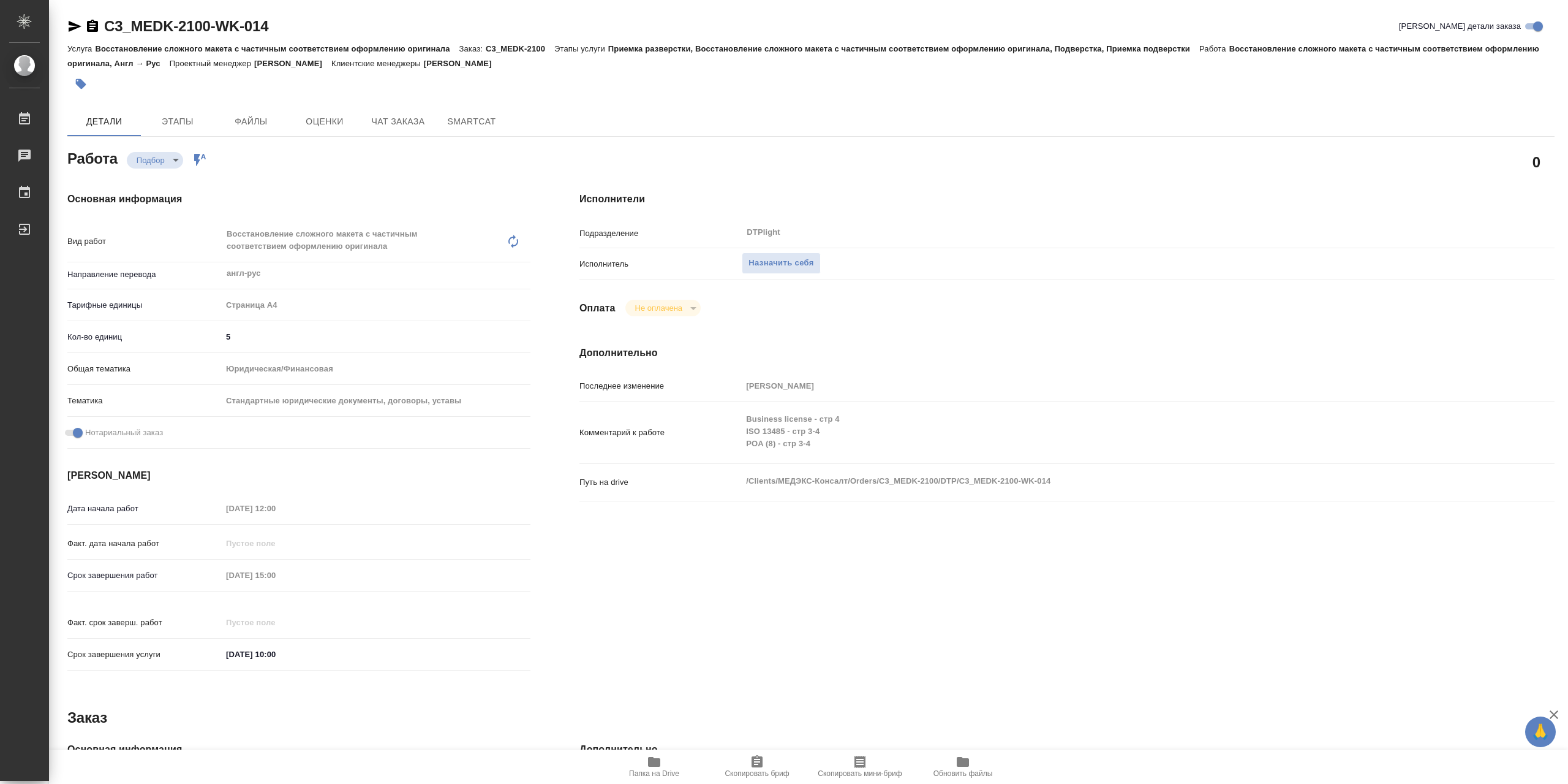
type textarea "x"
click at [814, 261] on span "Назначить себя" at bounding box center [780, 263] width 64 height 15
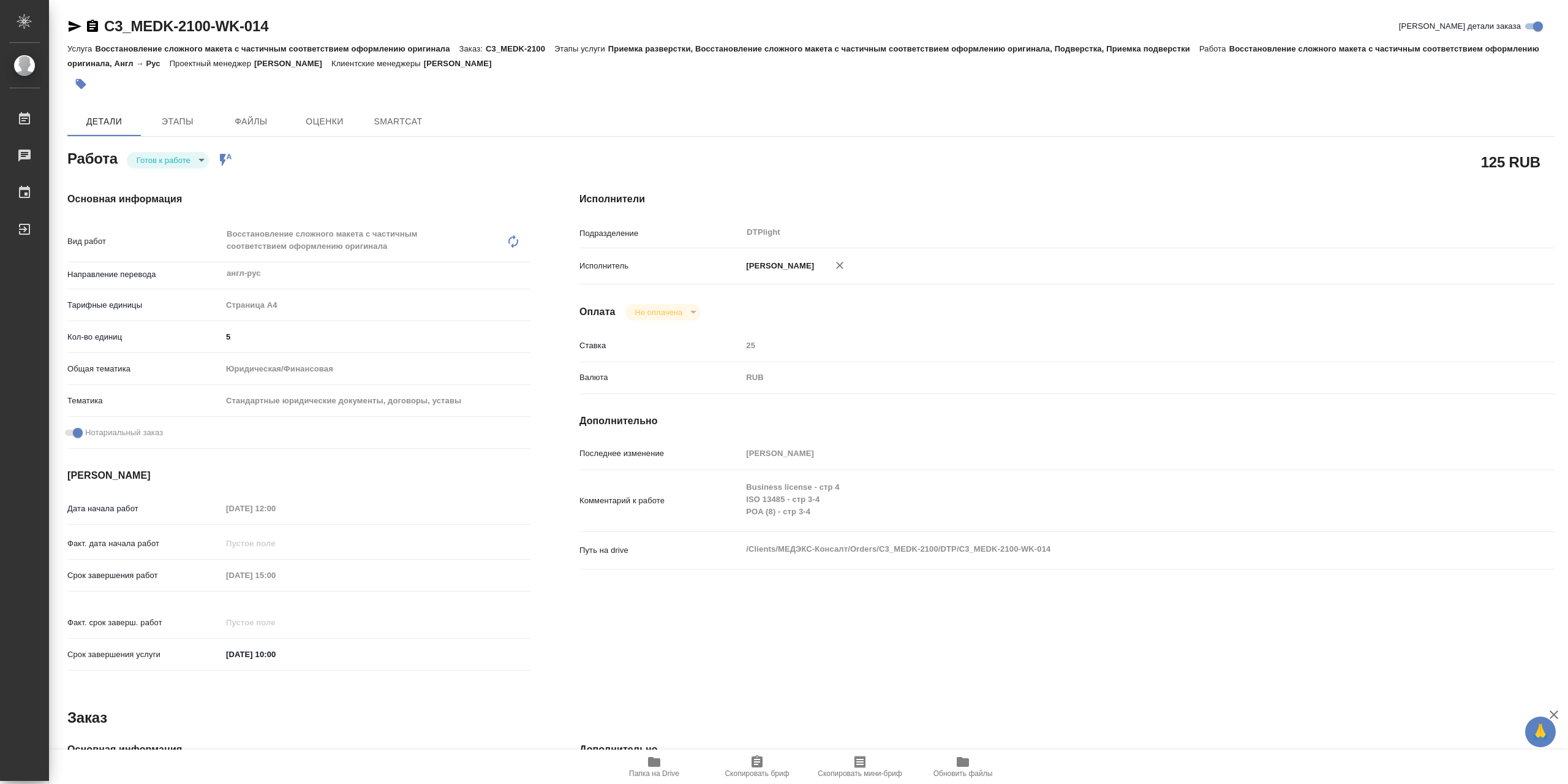
type textarea "x"
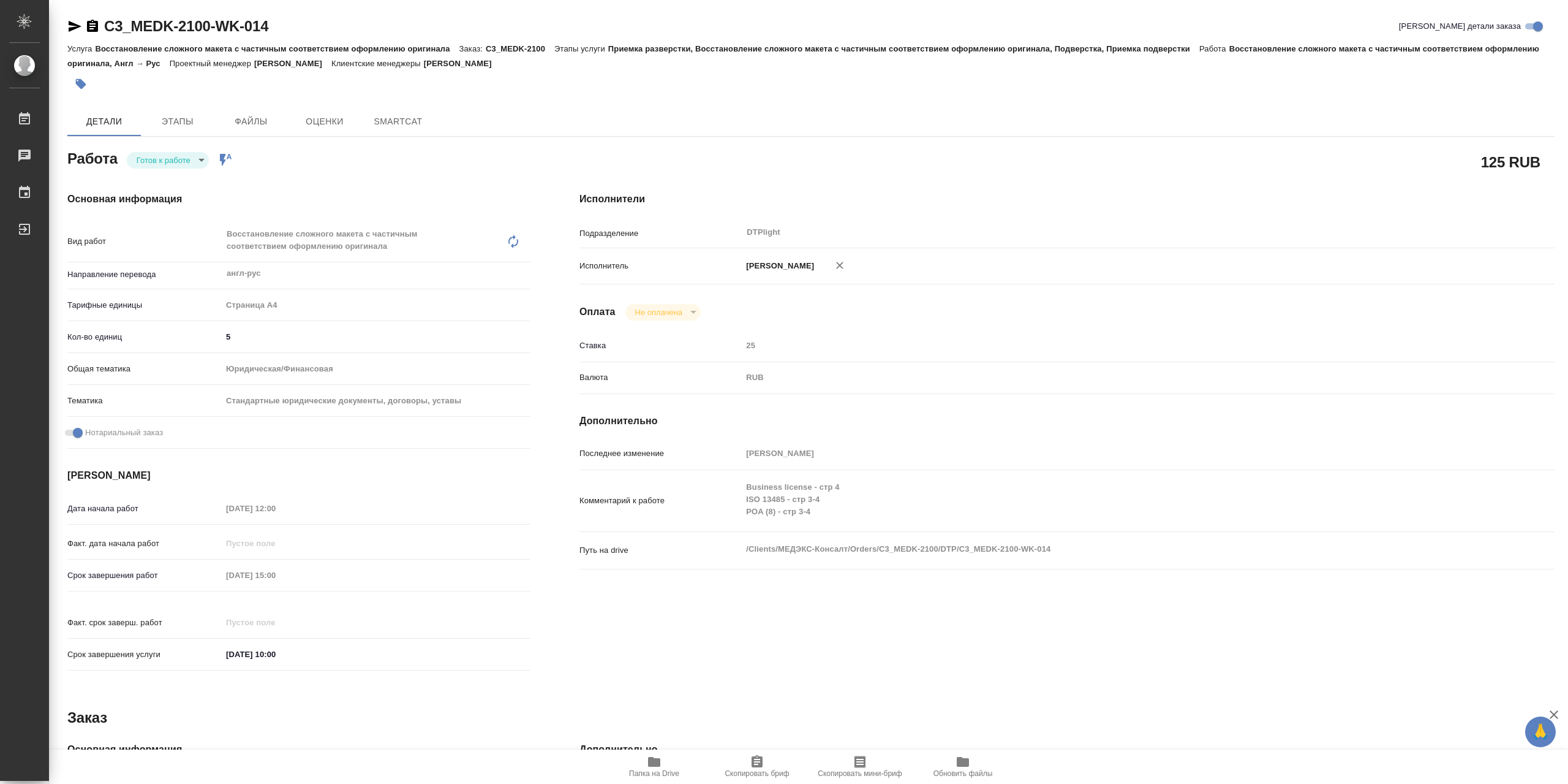
type textarea "x"
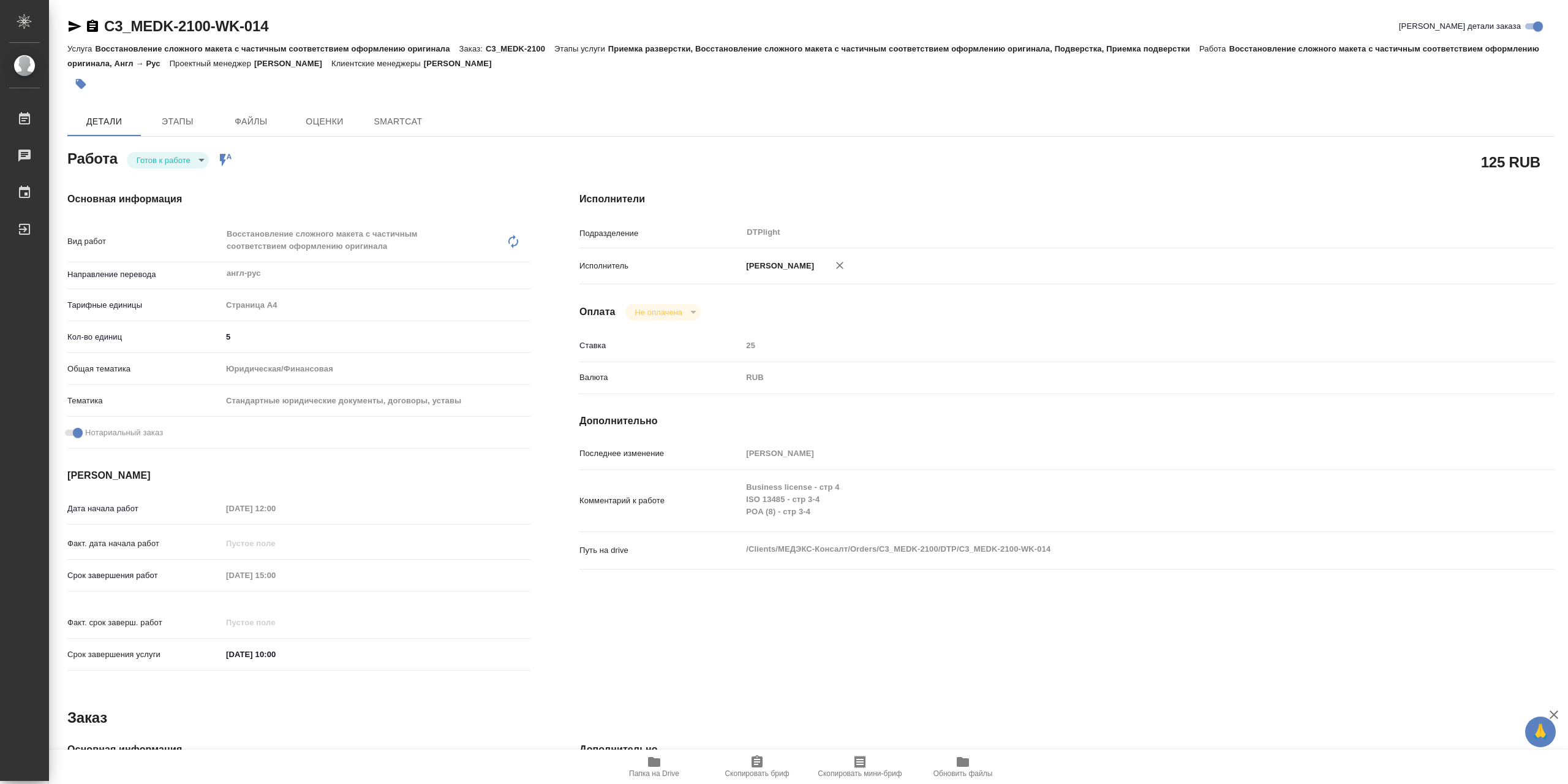
type textarea "x"
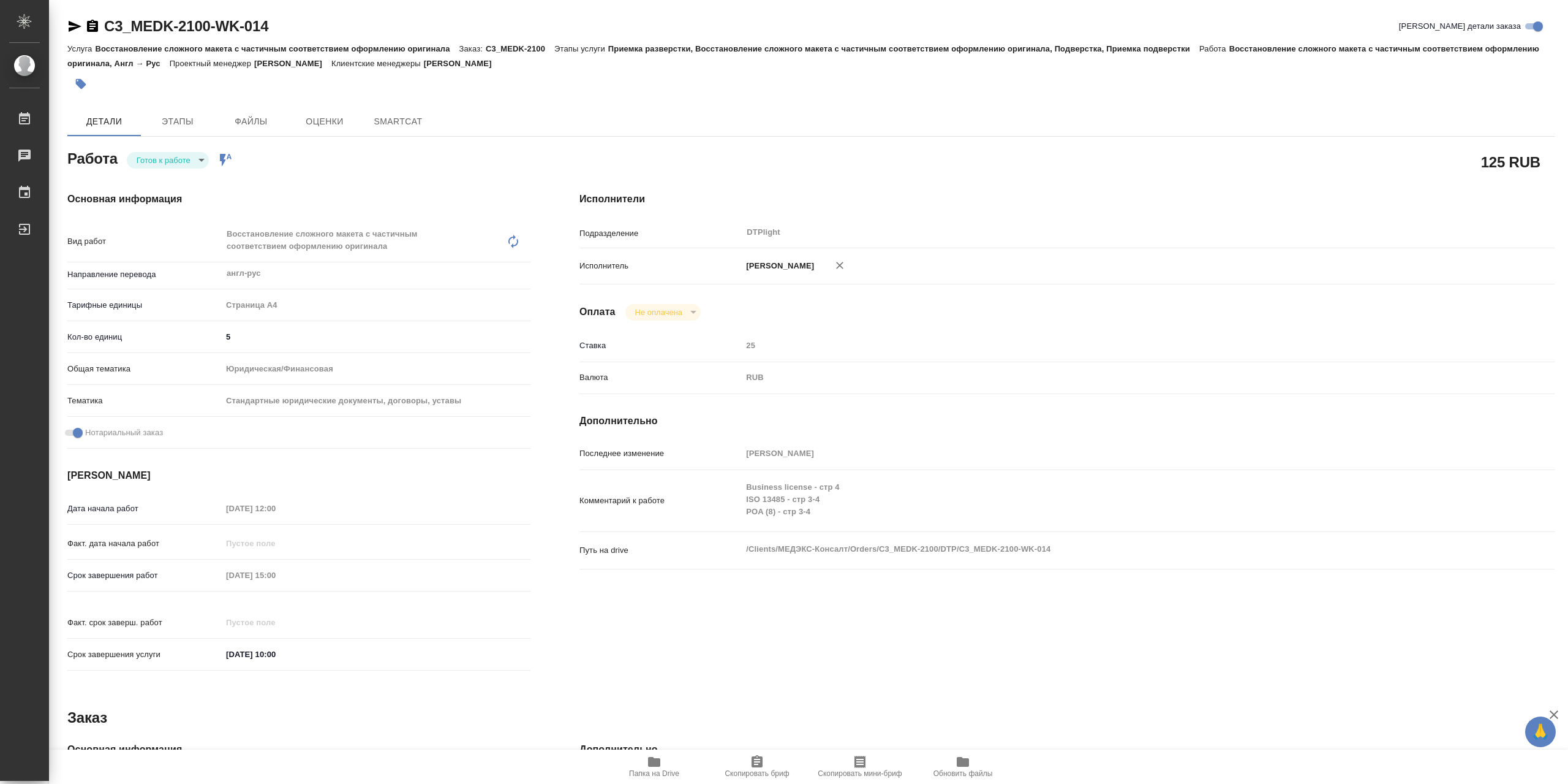
type textarea "x"
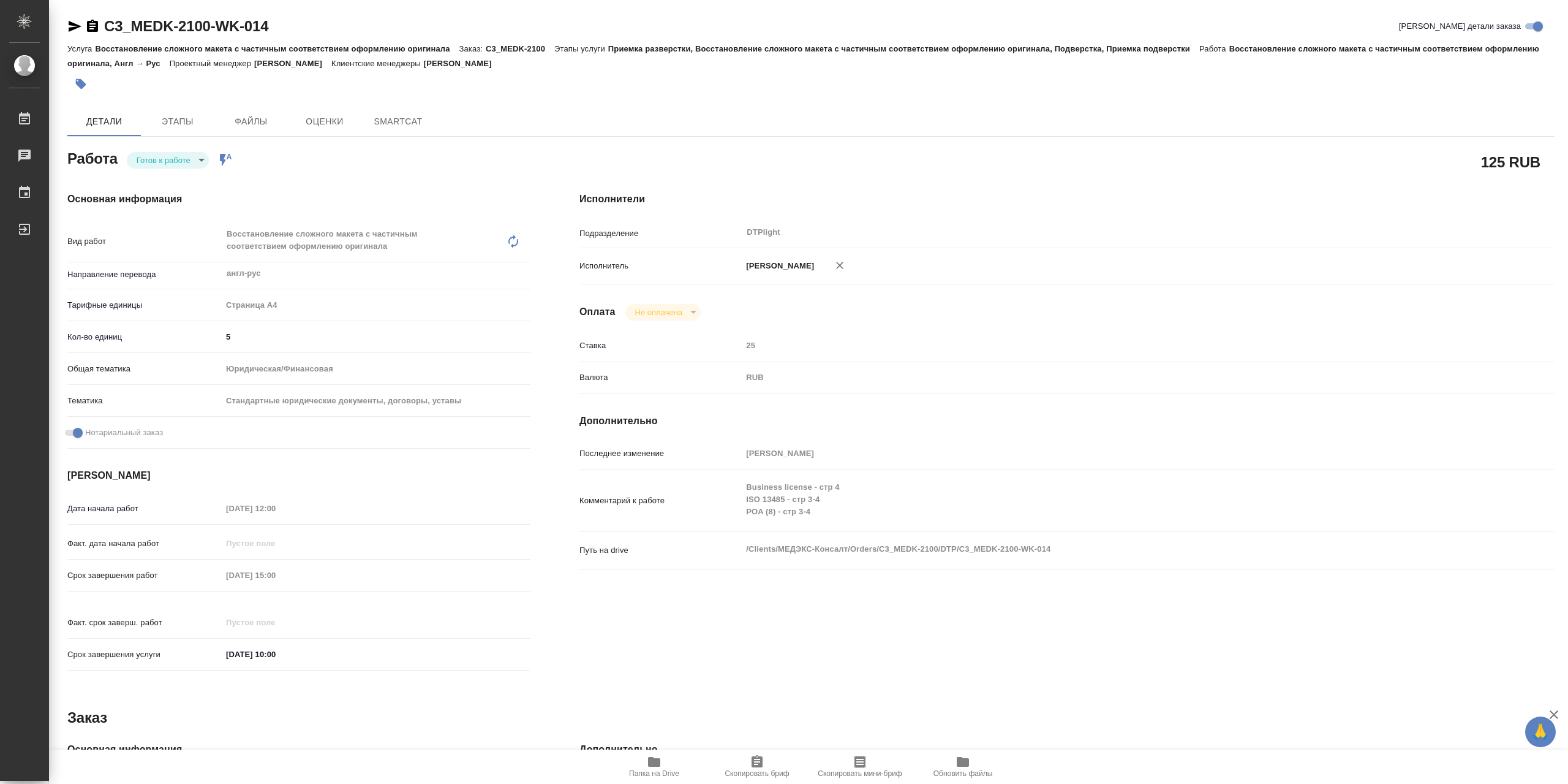
type textarea "x"
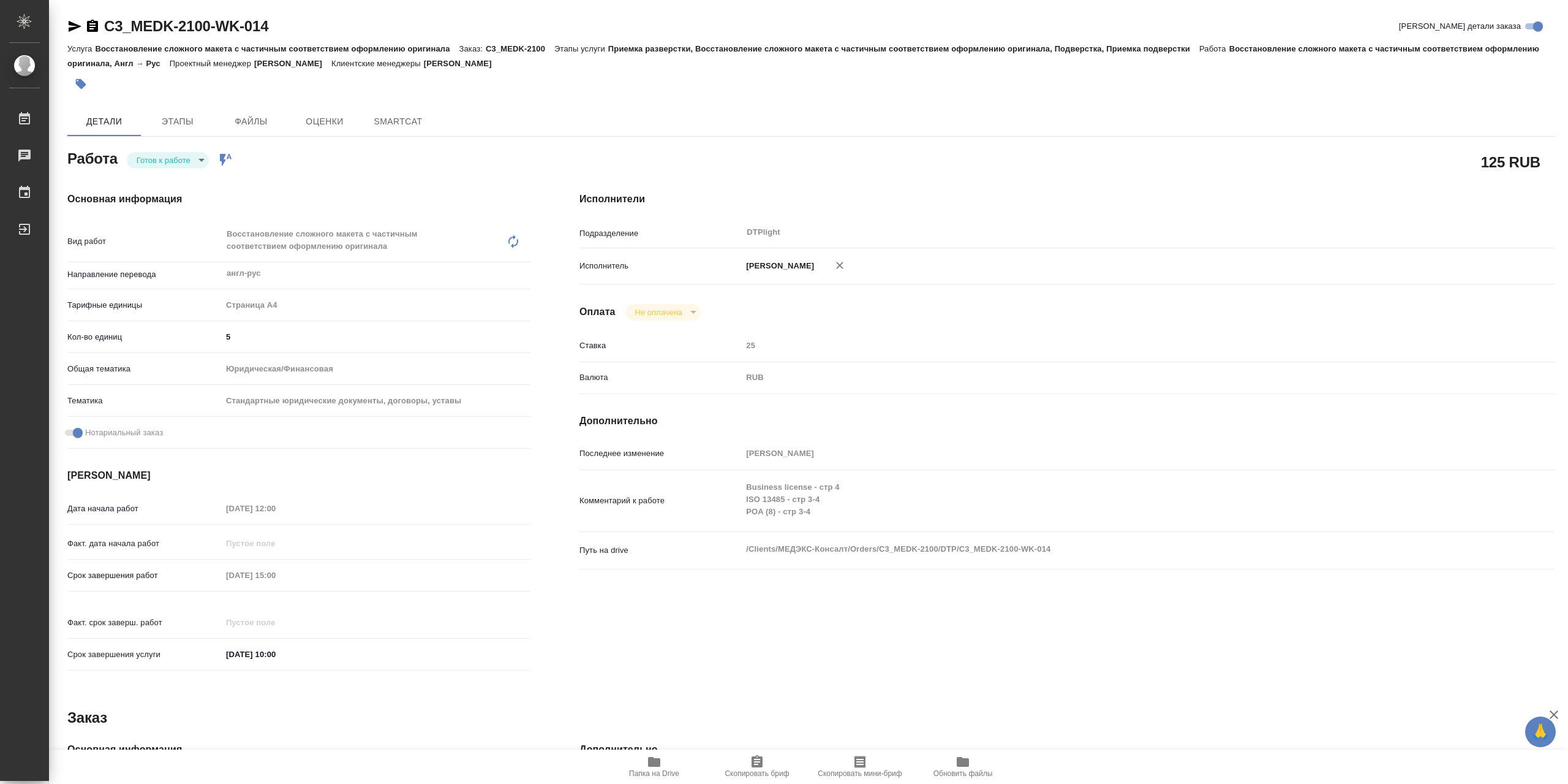
click at [179, 159] on body "🙏 .cls-1 fill:#fff; AWATERA Сархатов [PERSON_NAME] Работы Чаты График Выйти C3_…" at bounding box center [784, 392] width 1568 height 784
click at [199, 161] on li "В работе" at bounding box center [168, 164] width 82 height 21
type textarea "x"
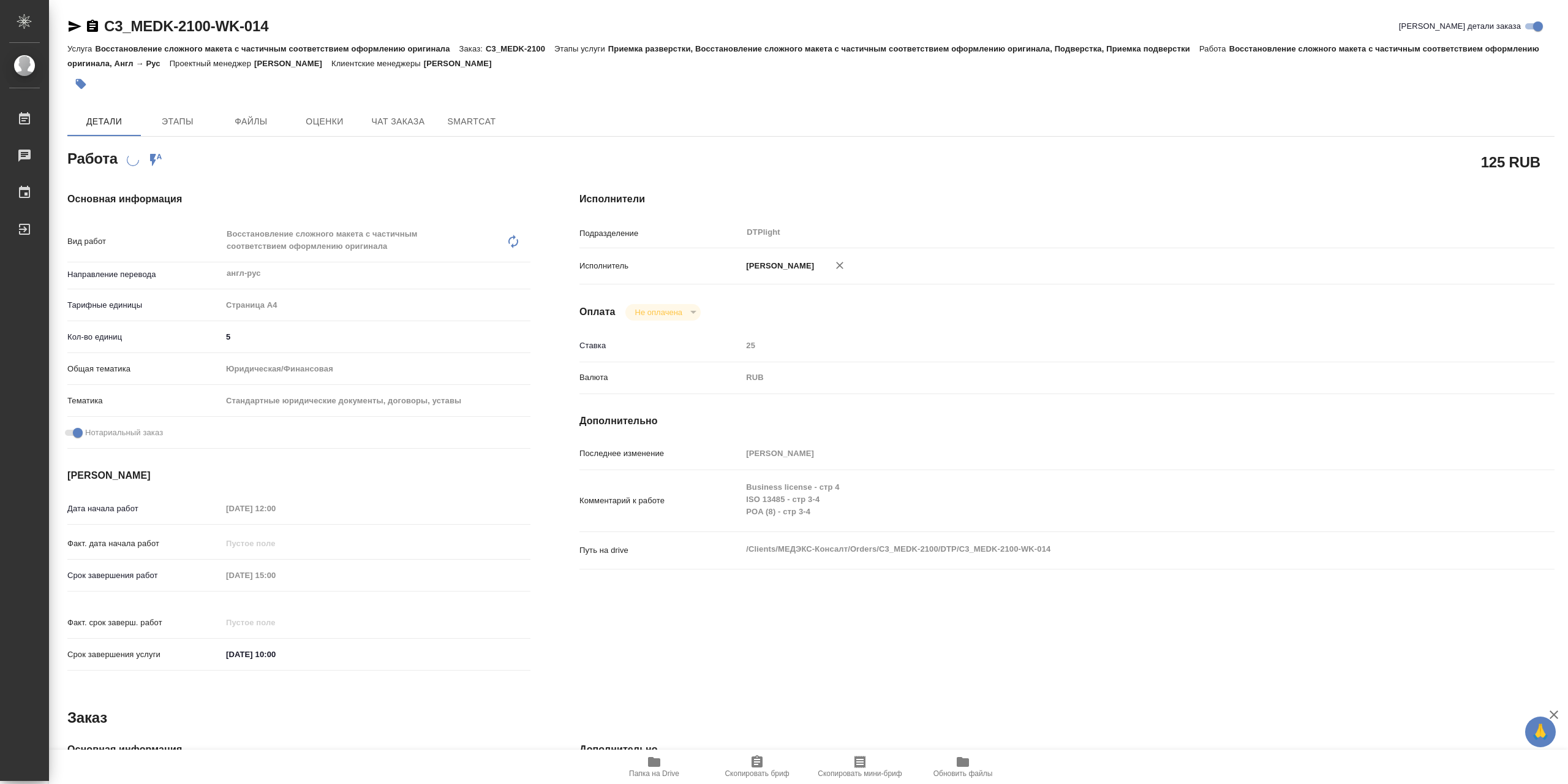
type textarea "x"
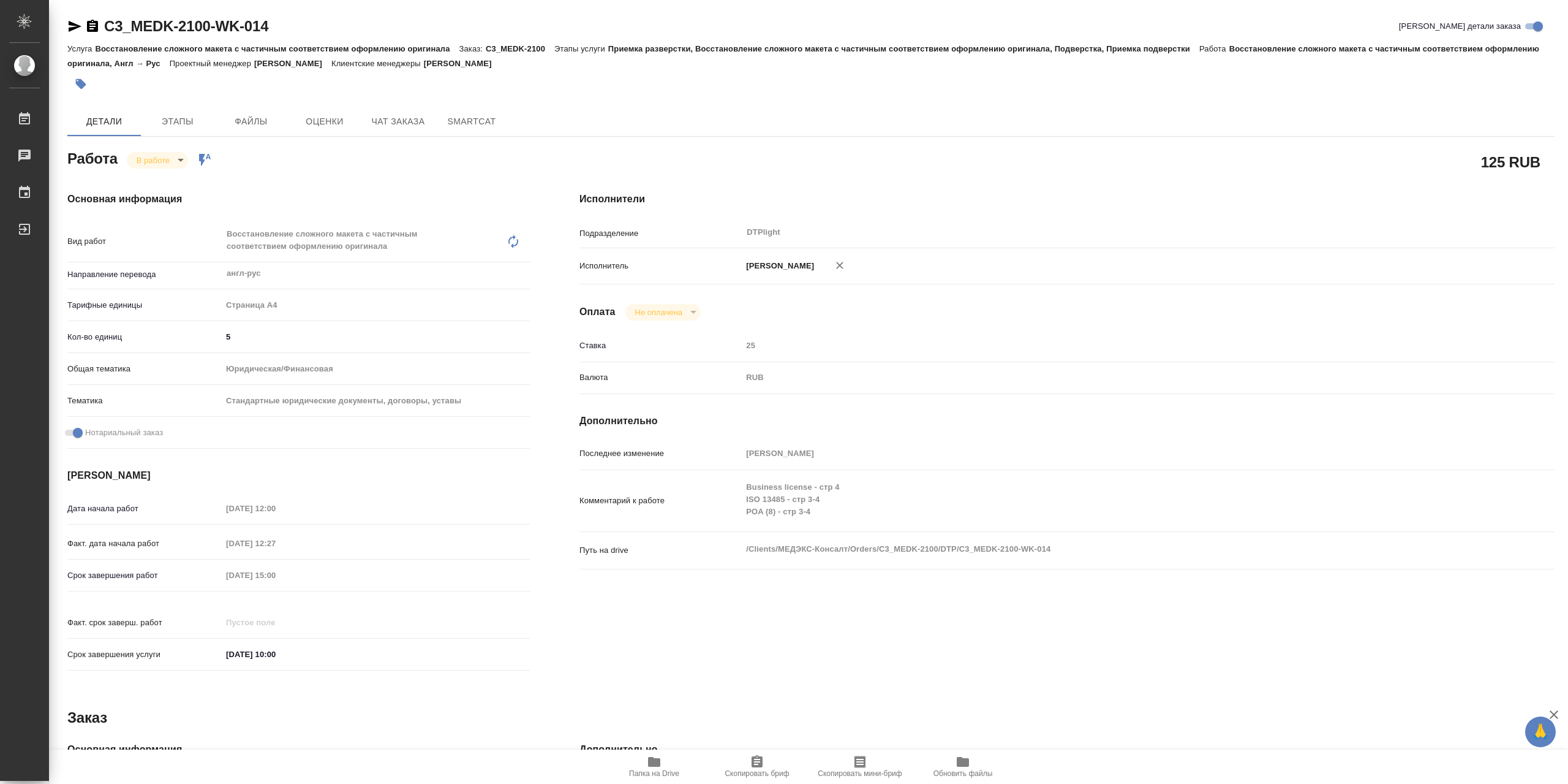
type textarea "x"
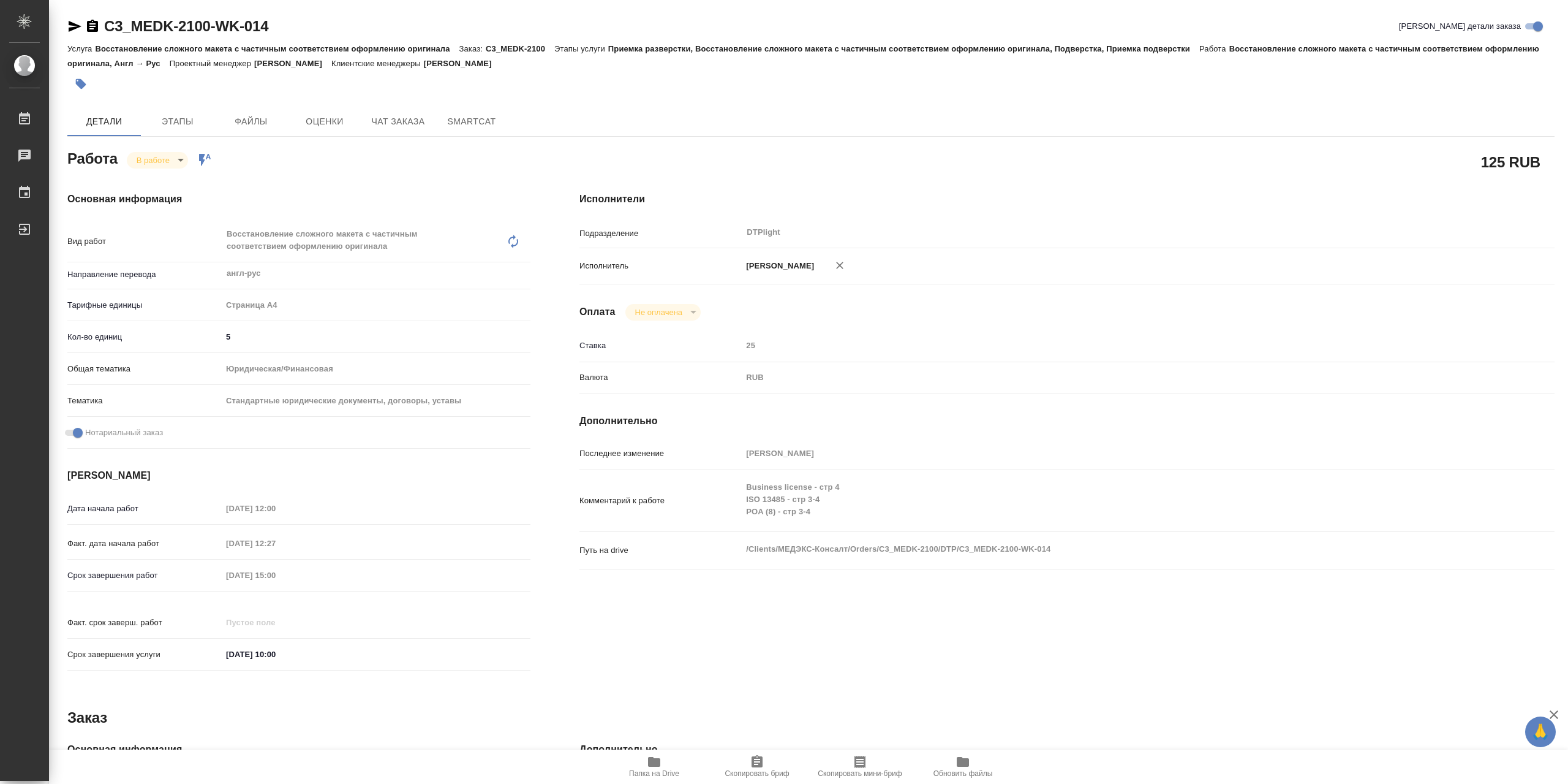
type textarea "x"
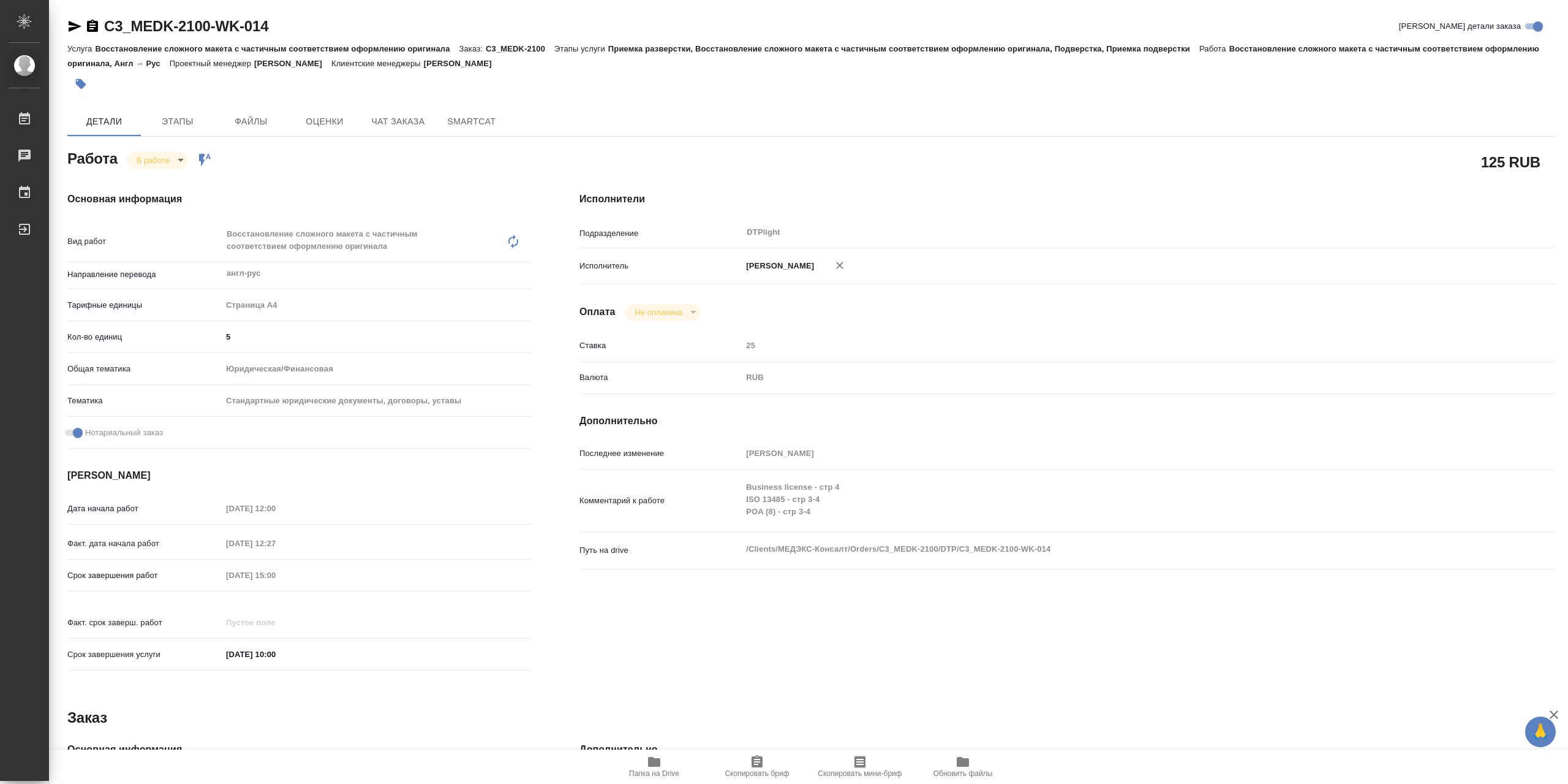
type textarea "x"
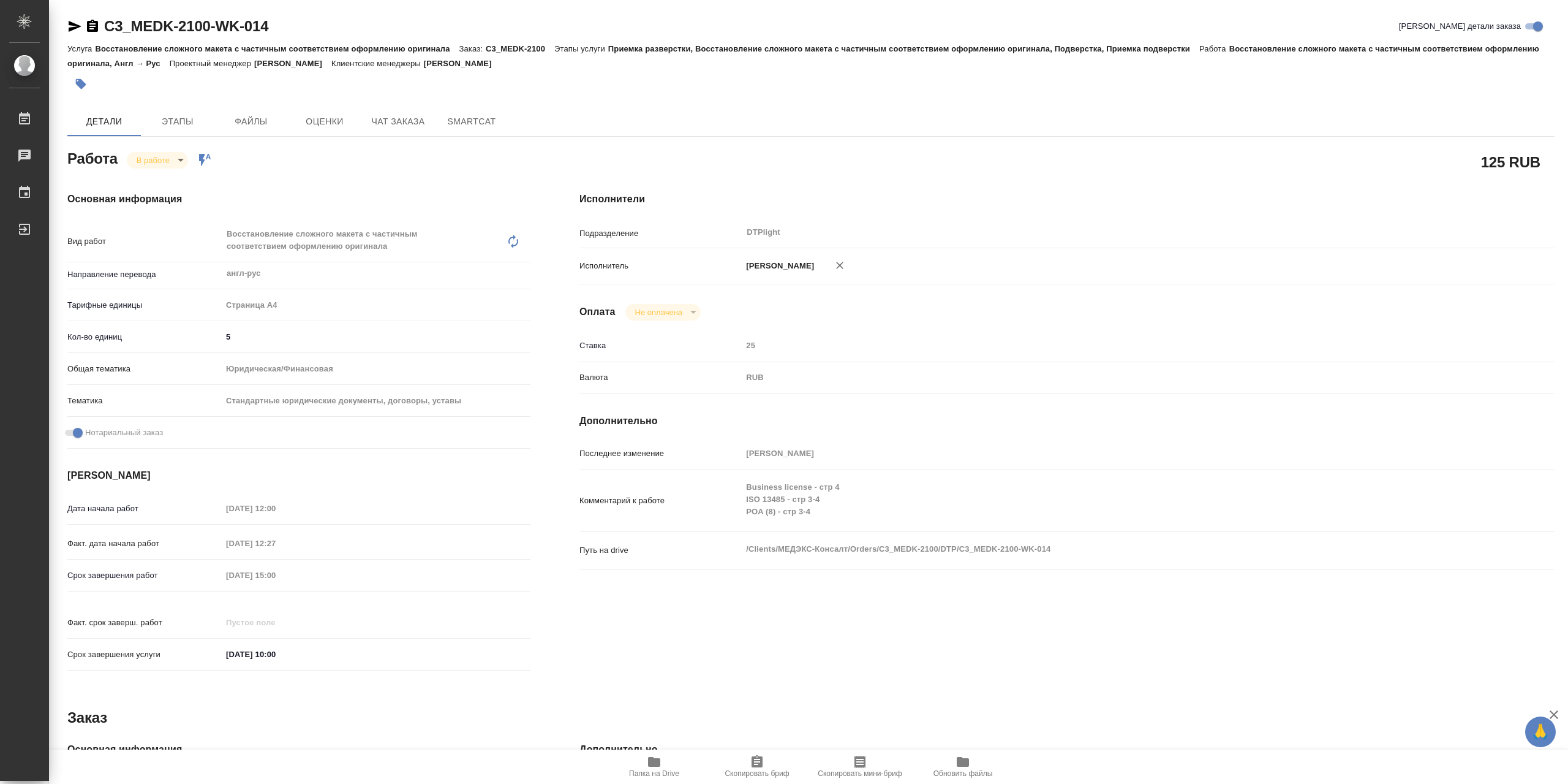
type textarea "x"
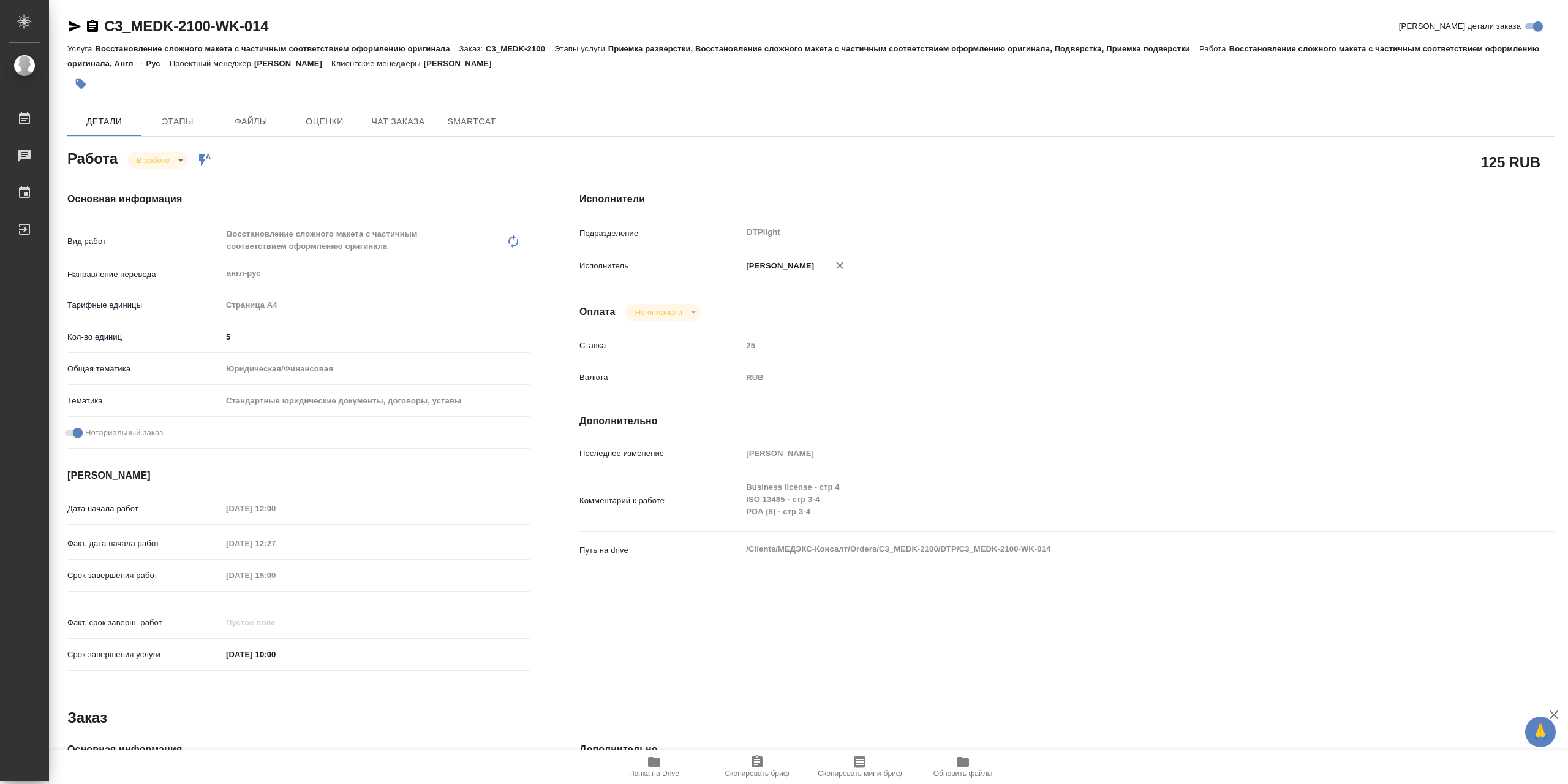
type textarea "x"
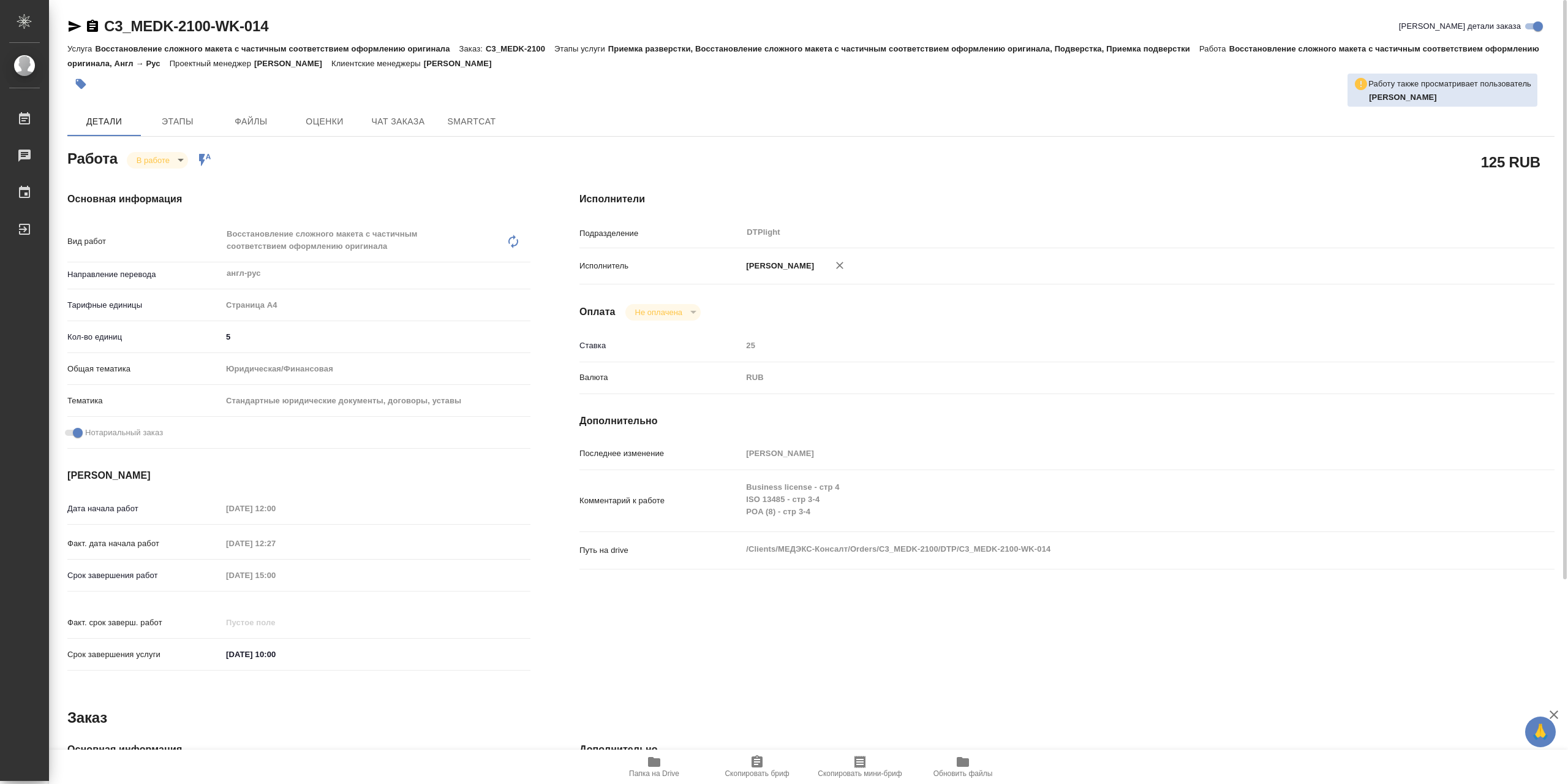
type textarea "x"
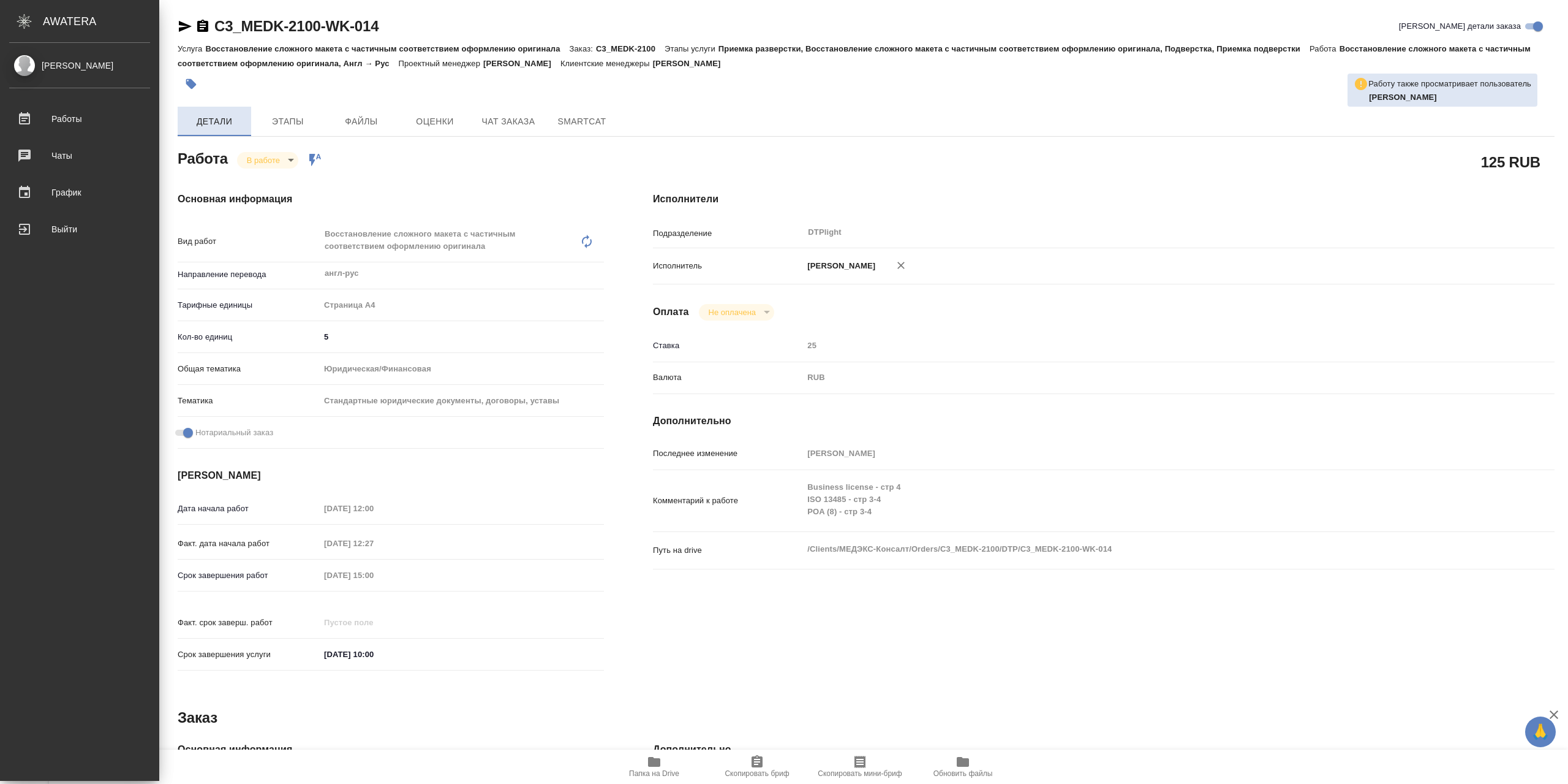
type textarea "x"
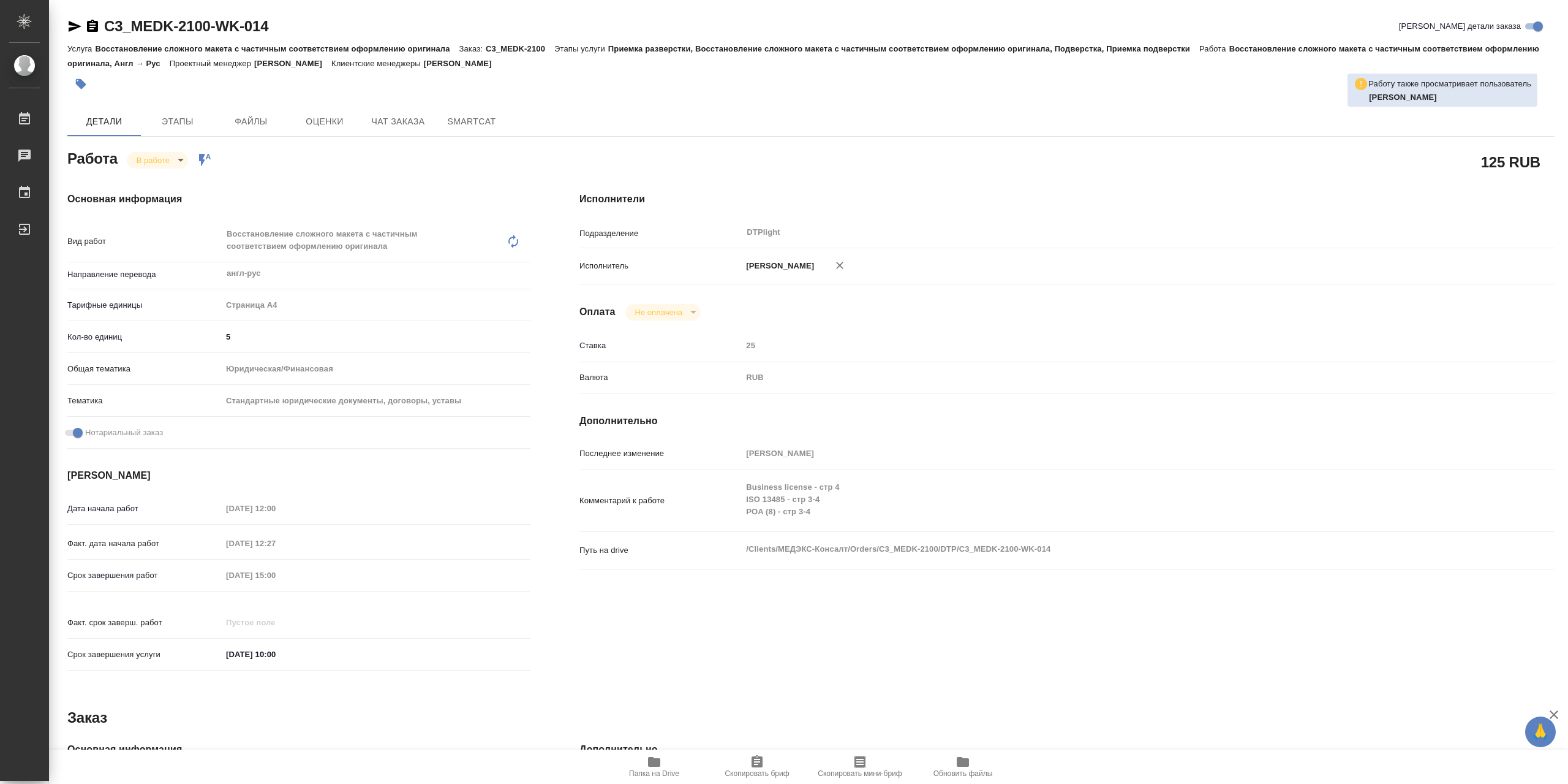
click at [80, 28] on icon "button" at bounding box center [74, 26] width 15 height 15
